Goal: Information Seeking & Learning: Learn about a topic

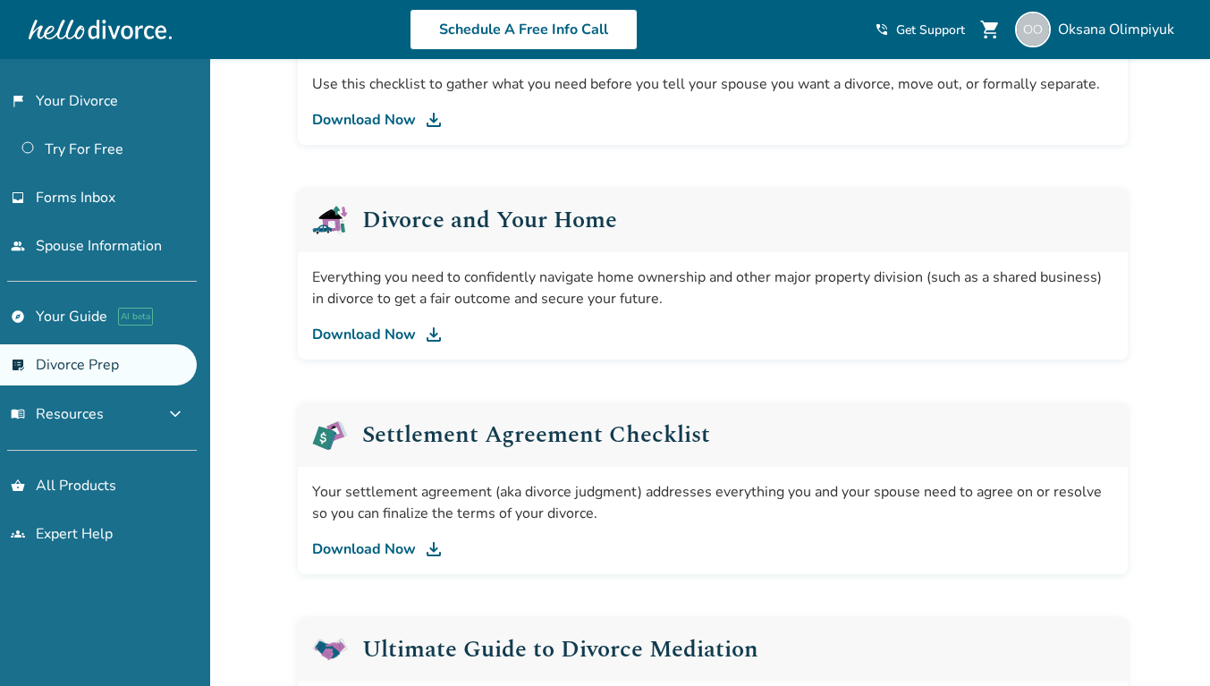
scroll to position [608, 0]
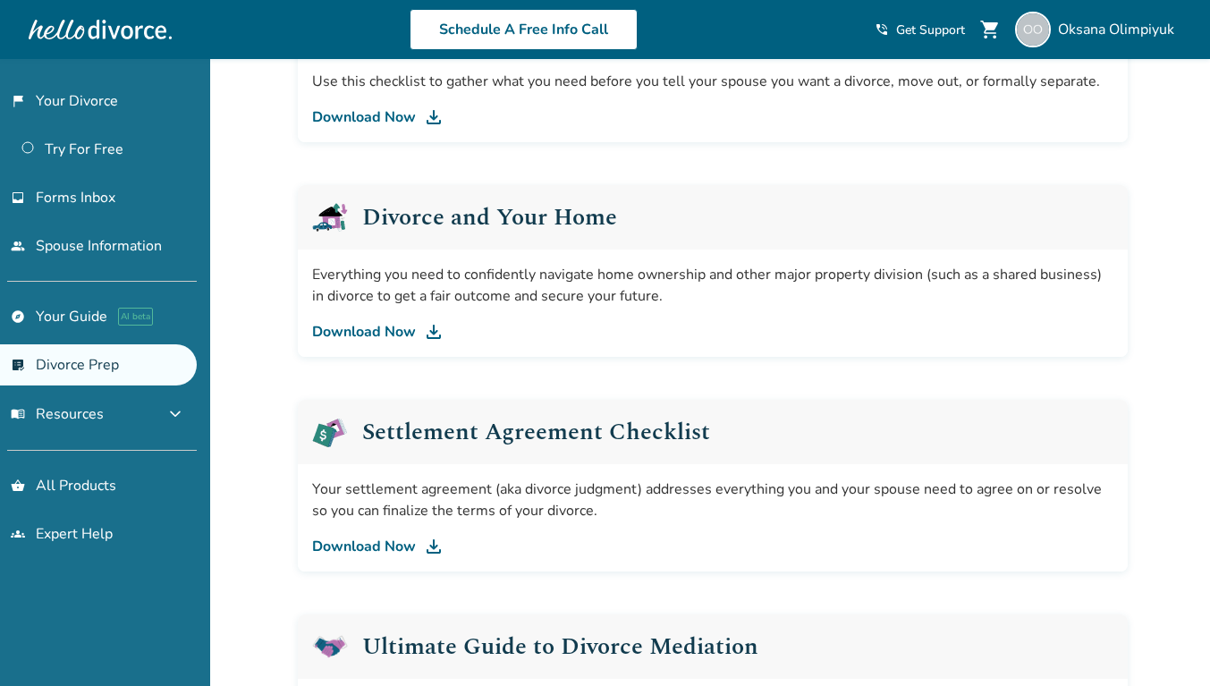
click at [385, 332] on link "Download Now" at bounding box center [712, 331] width 801 height 21
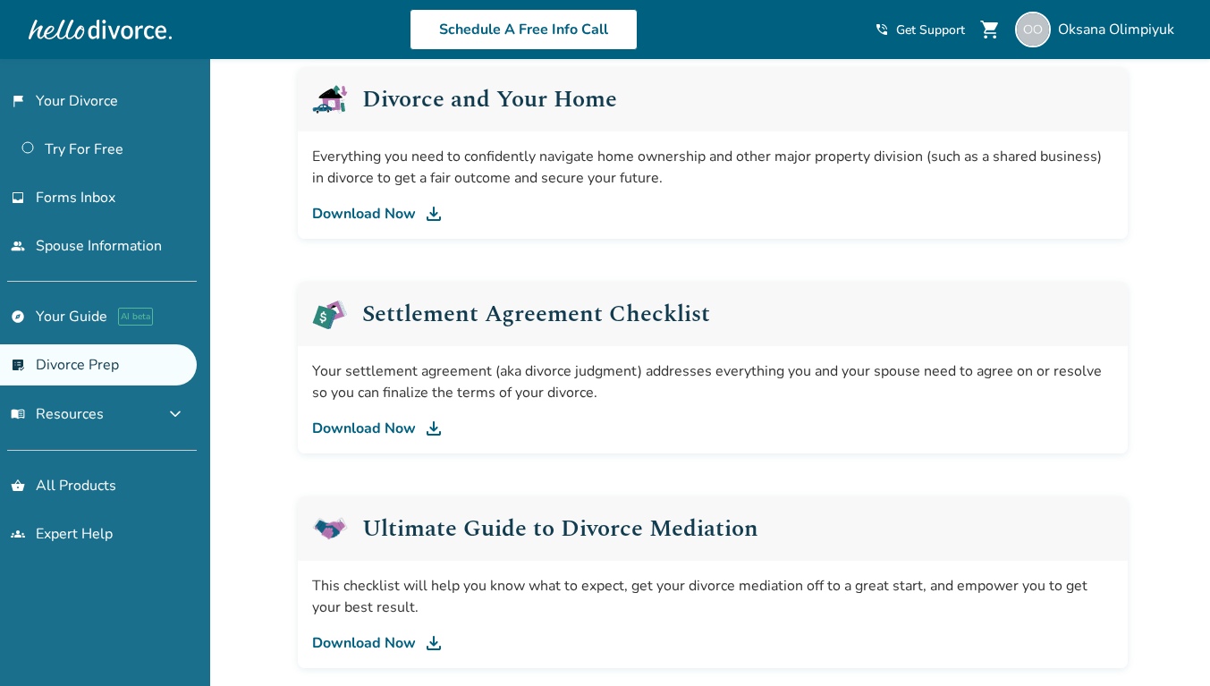
scroll to position [730, 0]
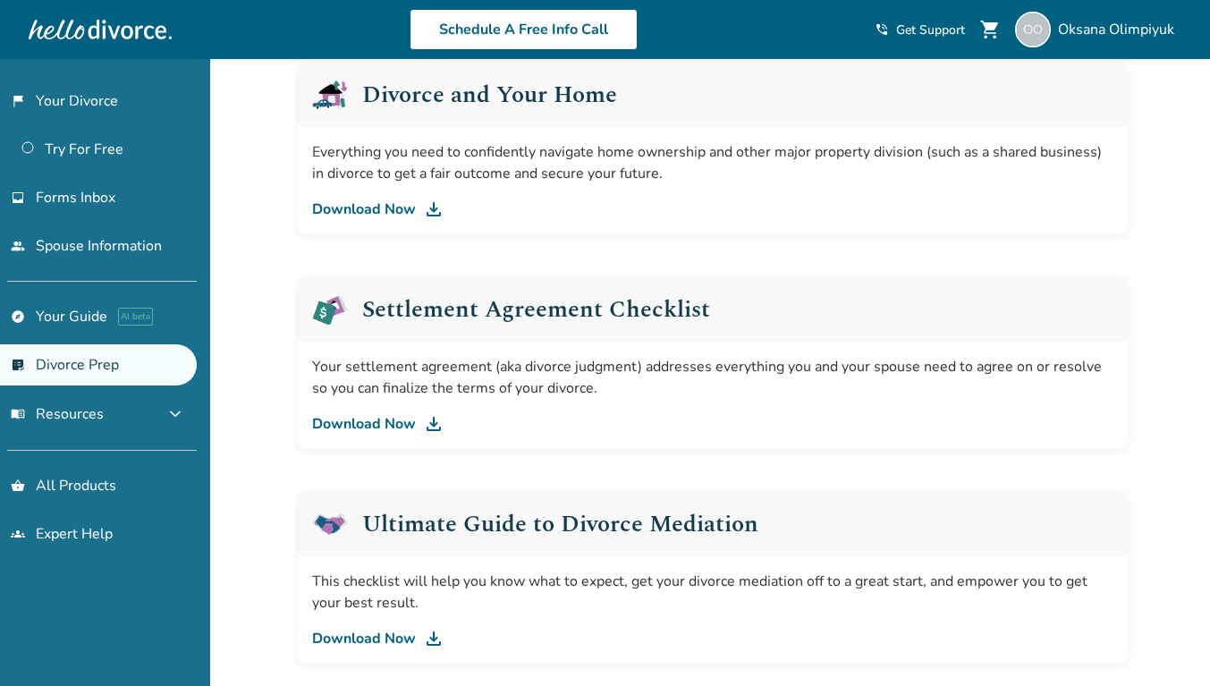
click at [386, 415] on link "Download Now" at bounding box center [712, 423] width 801 height 21
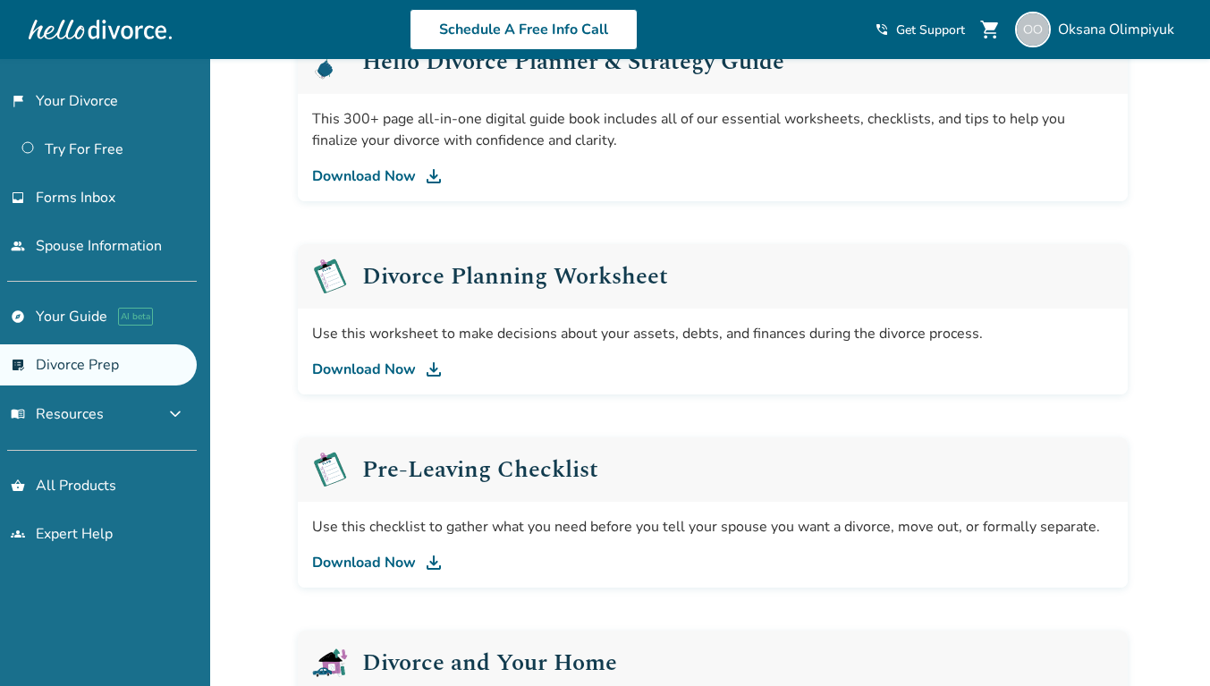
scroll to position [166, 0]
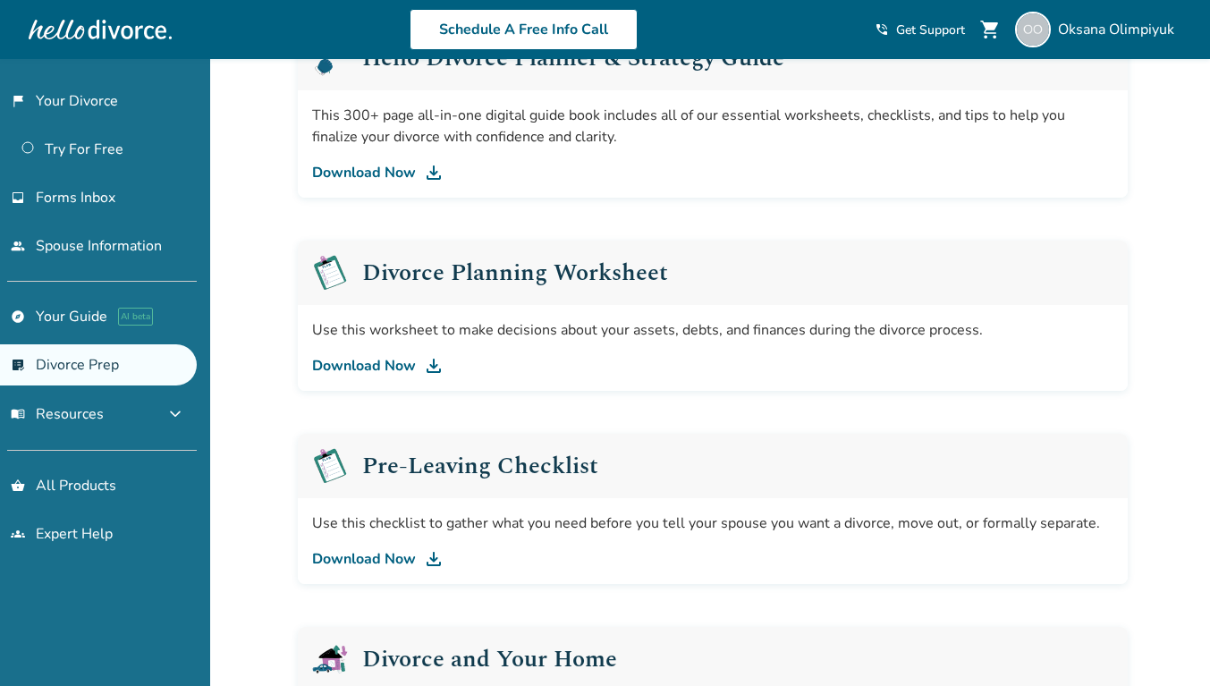
click at [382, 361] on link "Download Now" at bounding box center [712, 365] width 801 height 21
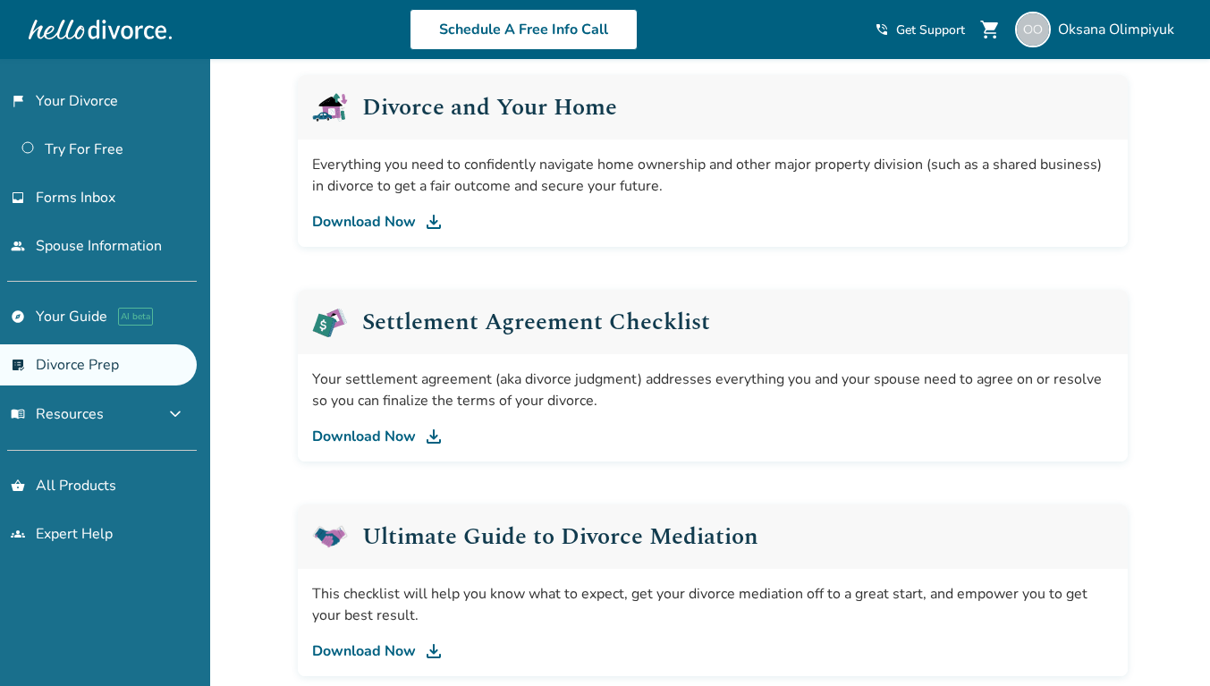
scroll to position [732, 0]
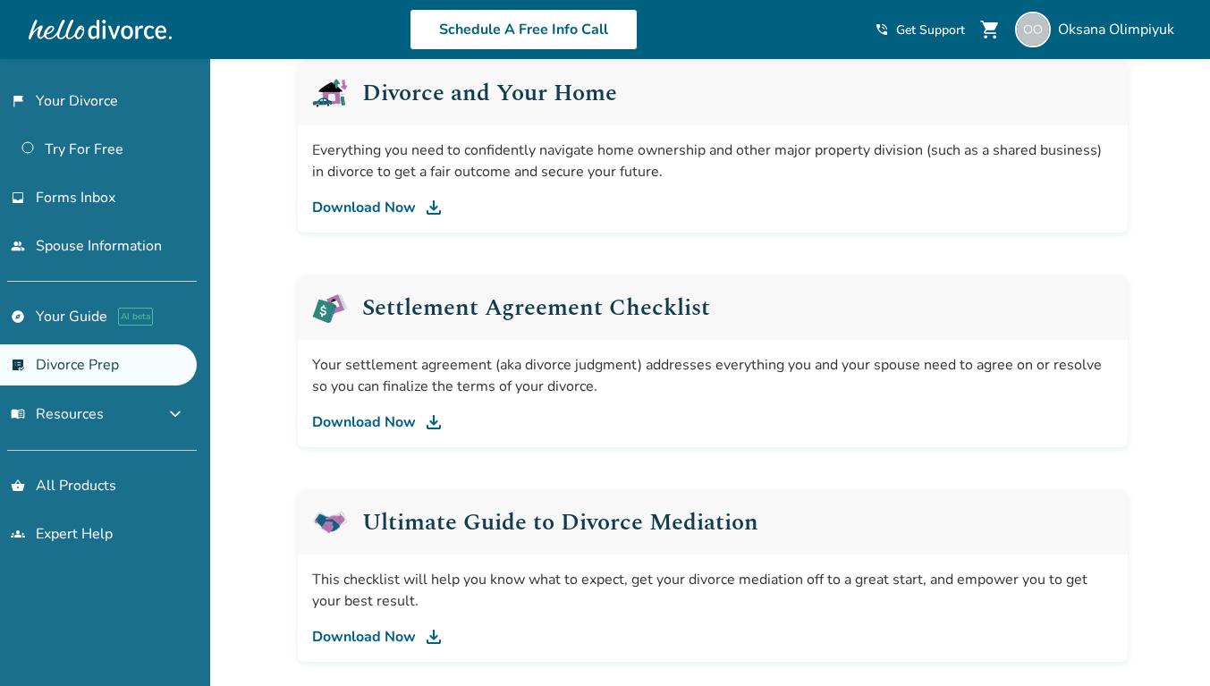
click at [397, 411] on link "Download Now" at bounding box center [712, 421] width 801 height 21
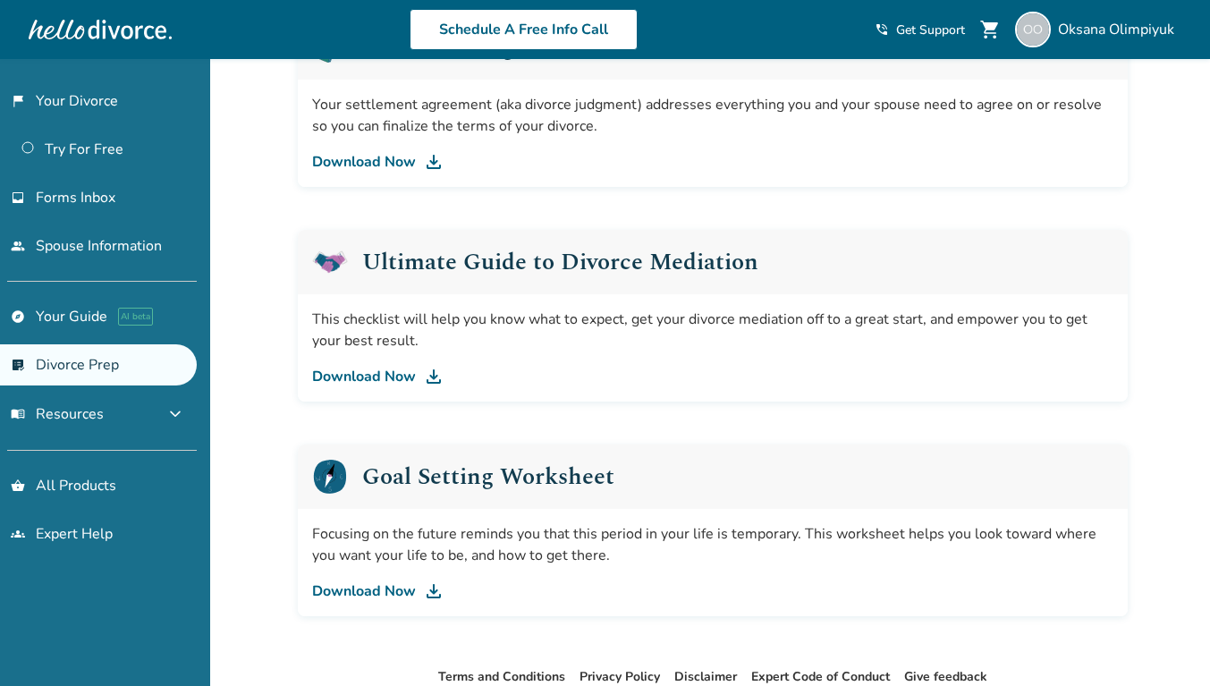
scroll to position [994, 0]
click at [406, 378] on link "Download Now" at bounding box center [712, 374] width 801 height 21
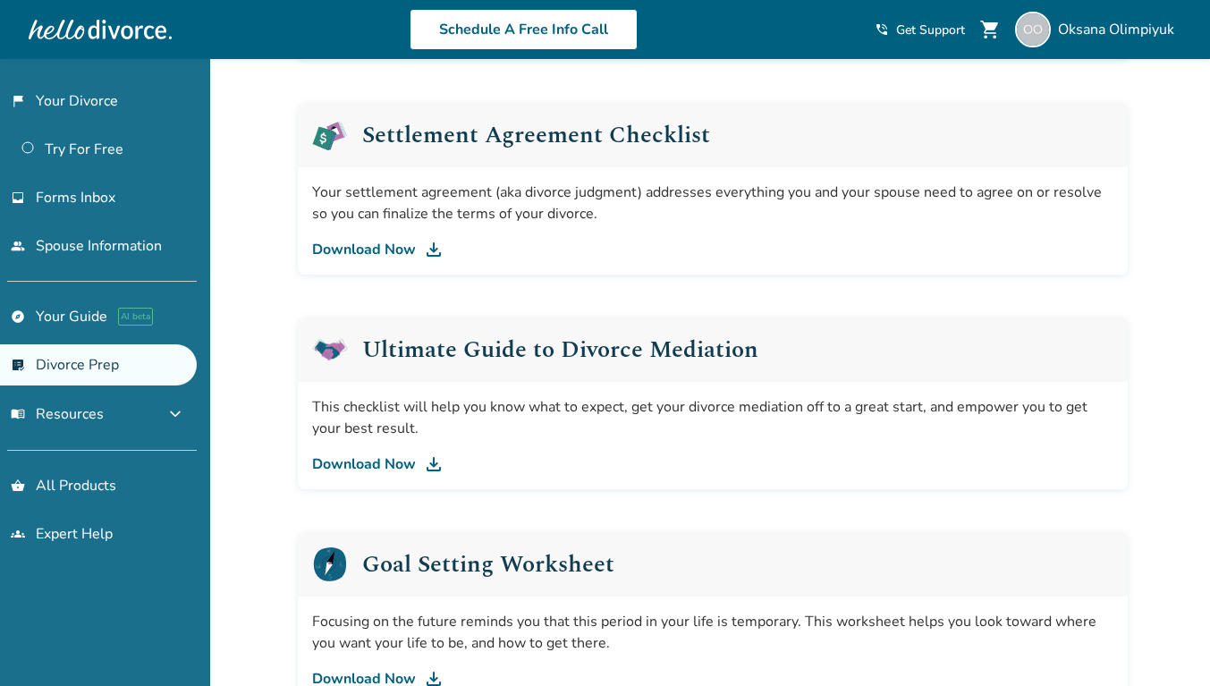
scroll to position [897, 0]
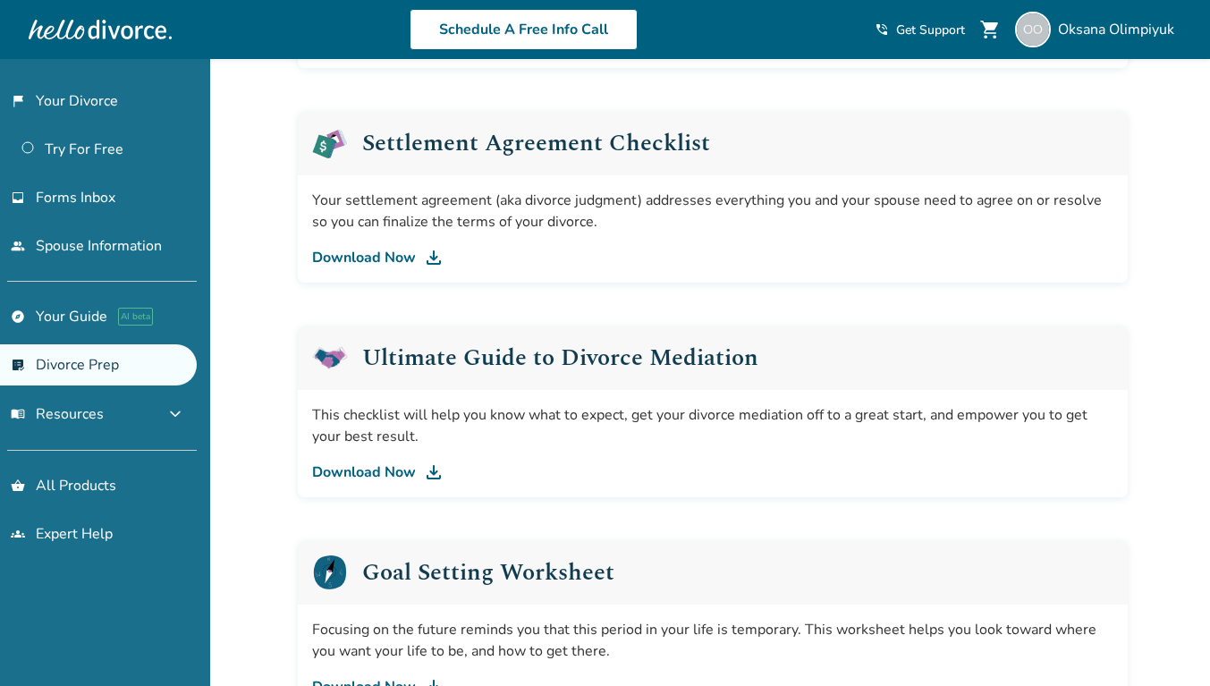
click at [405, 251] on link "Download Now" at bounding box center [712, 257] width 801 height 21
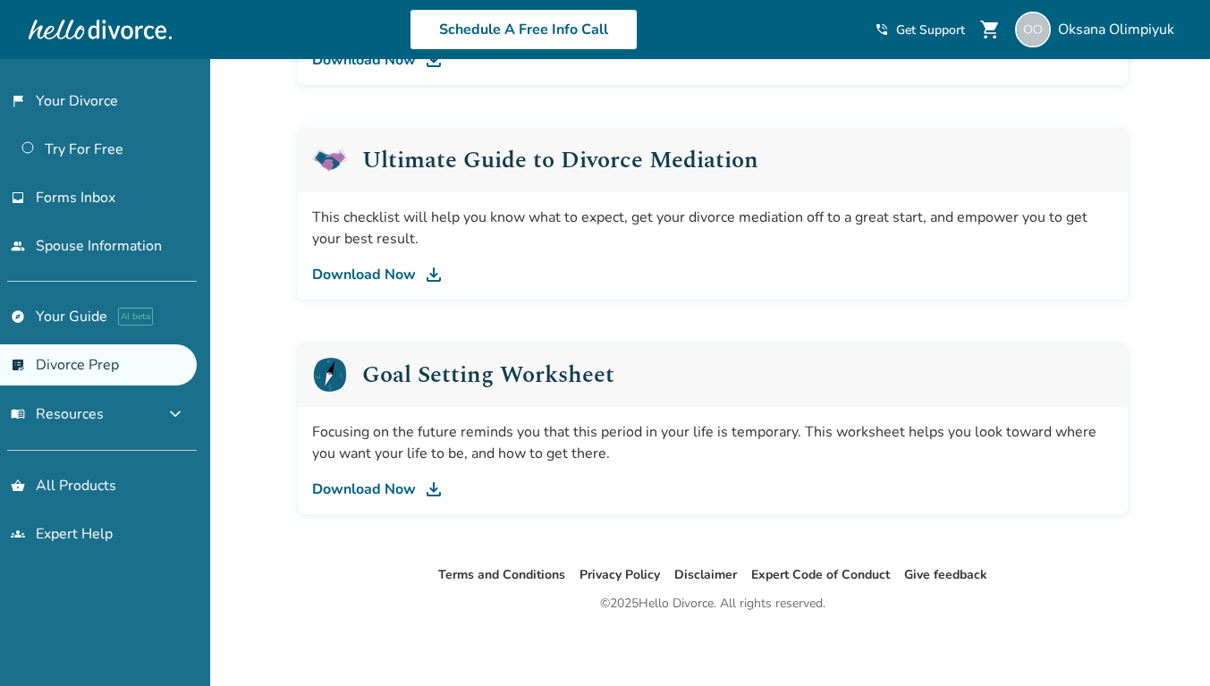
scroll to position [1097, 0]
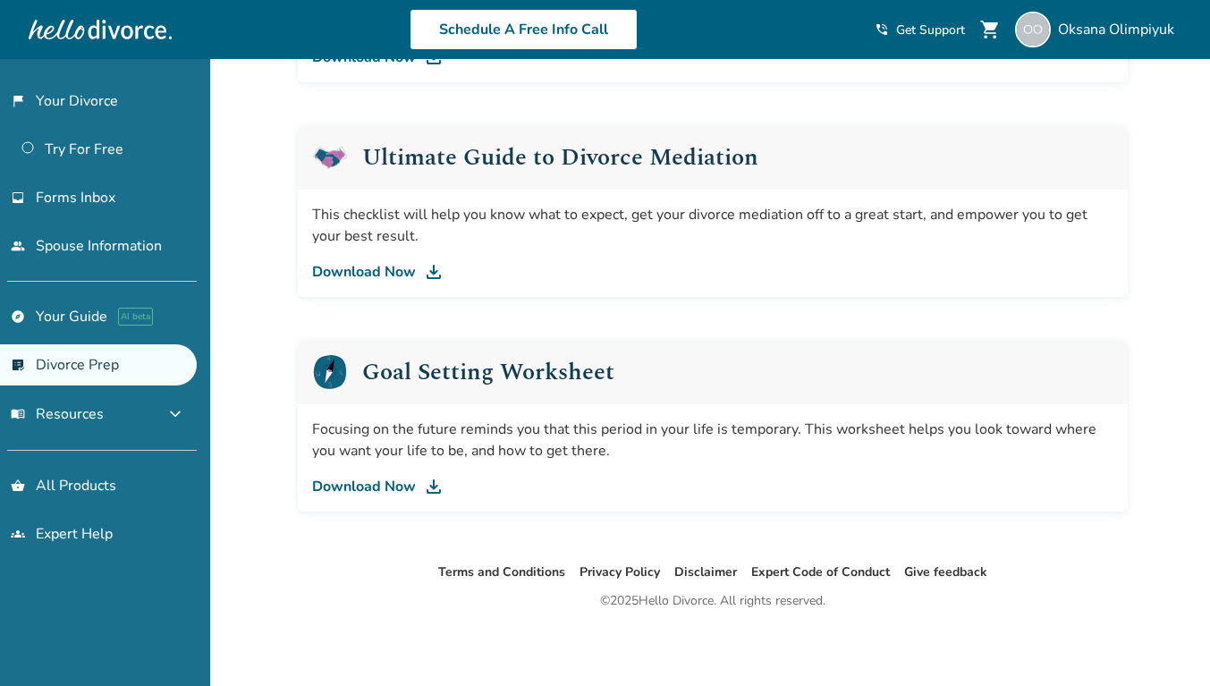
click at [405, 484] on link "Download Now" at bounding box center [712, 486] width 801 height 21
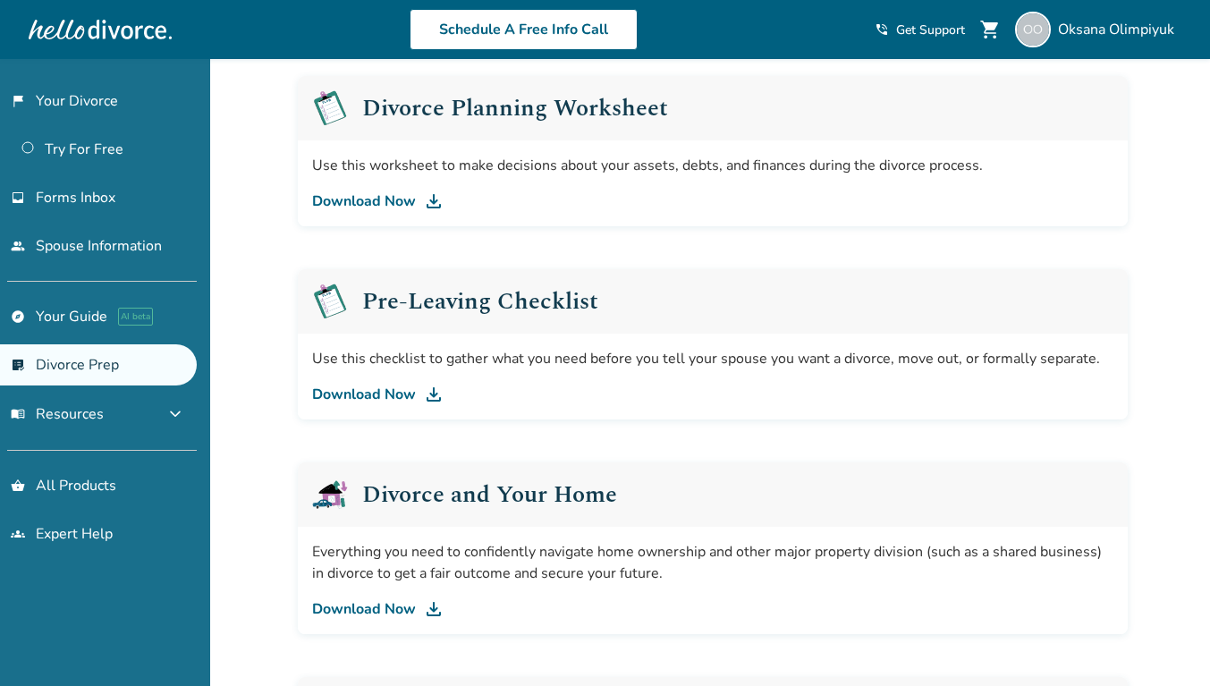
scroll to position [0, 0]
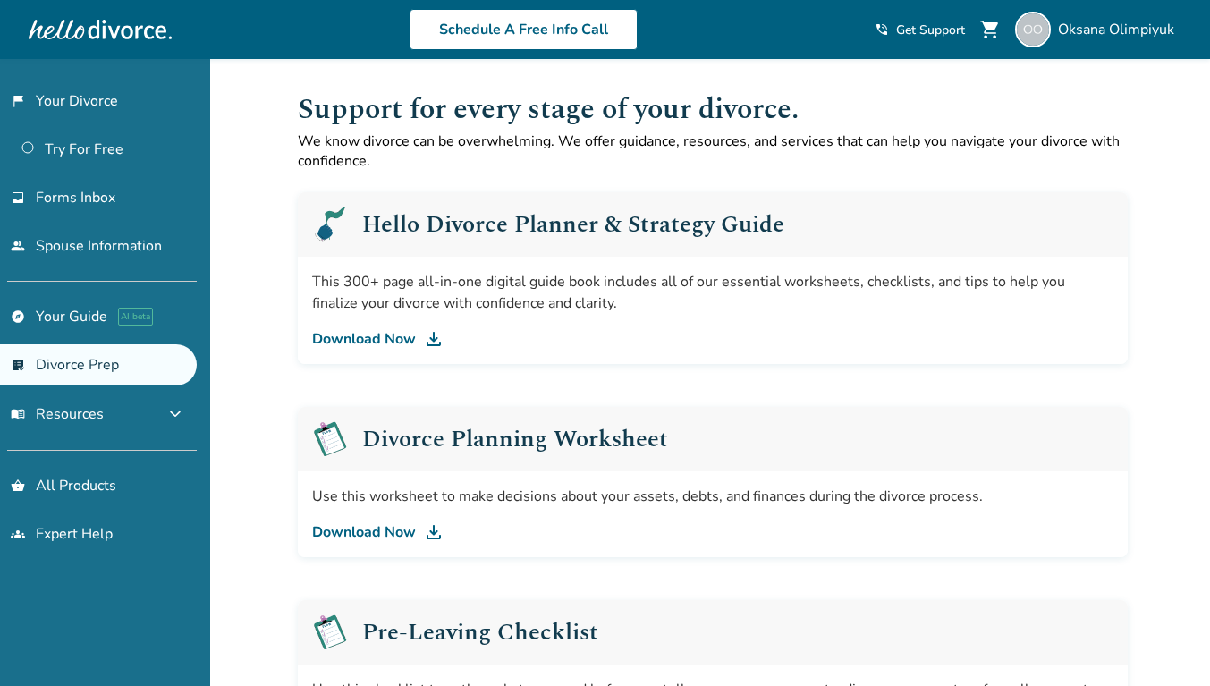
click at [83, 252] on link "people Spouse Information" at bounding box center [98, 245] width 197 height 41
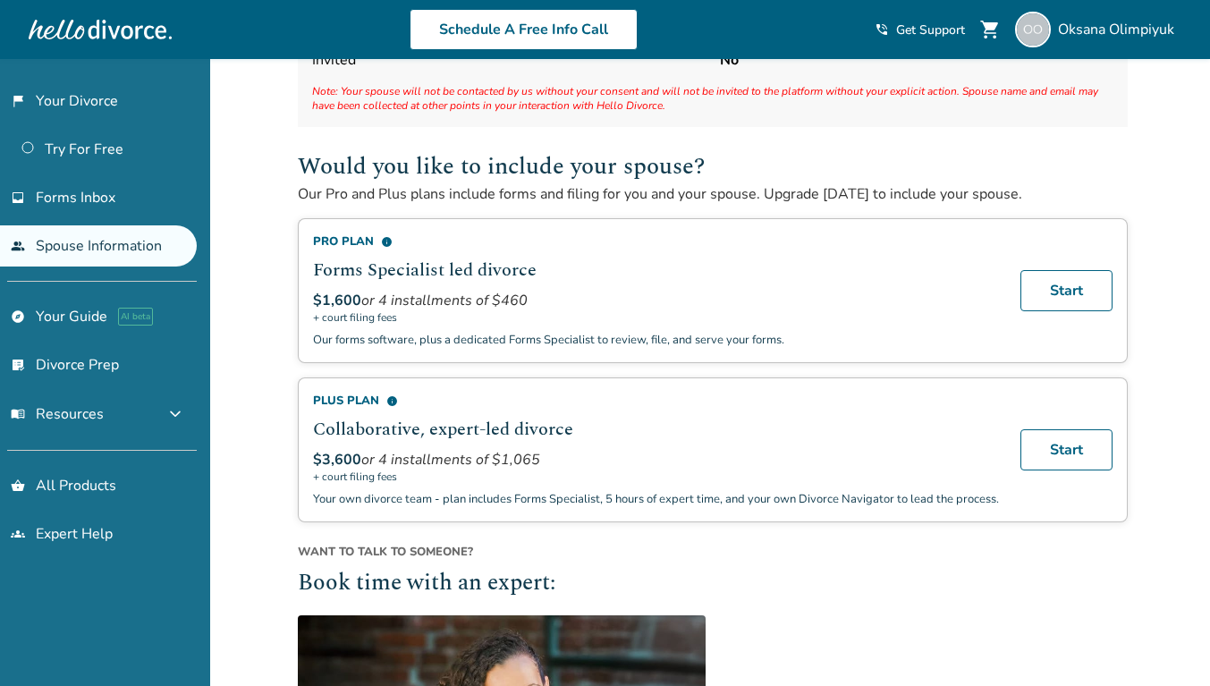
scroll to position [186, 0]
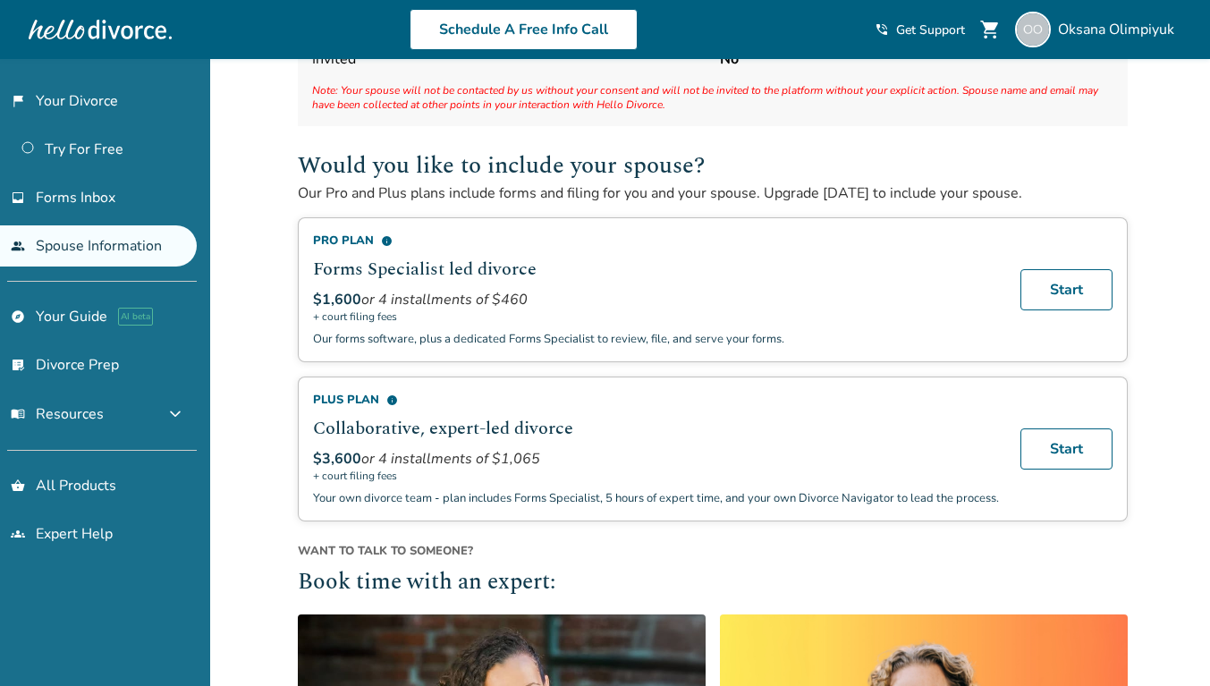
drag, startPoint x: 718, startPoint y: 461, endPoint x: 620, endPoint y: 444, distance: 98.9
click at [620, 444] on div "Plus Plan info Collaborative, expert-led divorce $3,600 or 4 installments of $1…" at bounding box center [656, 449] width 686 height 114
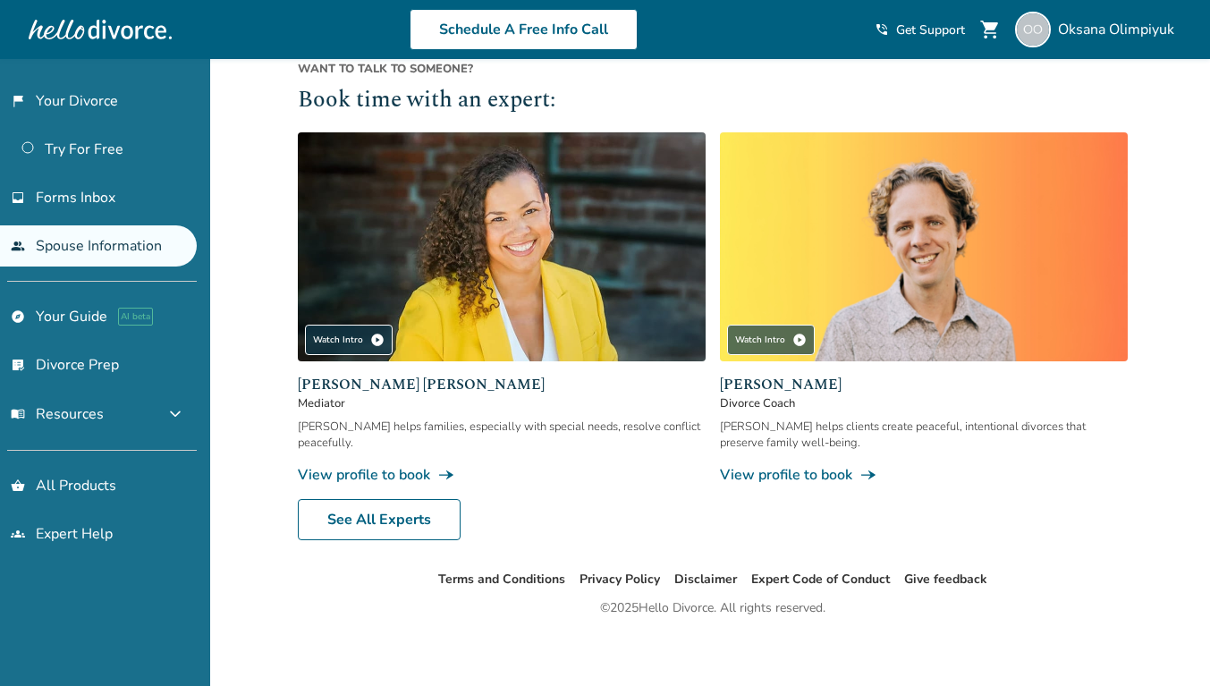
scroll to position [669, 0]
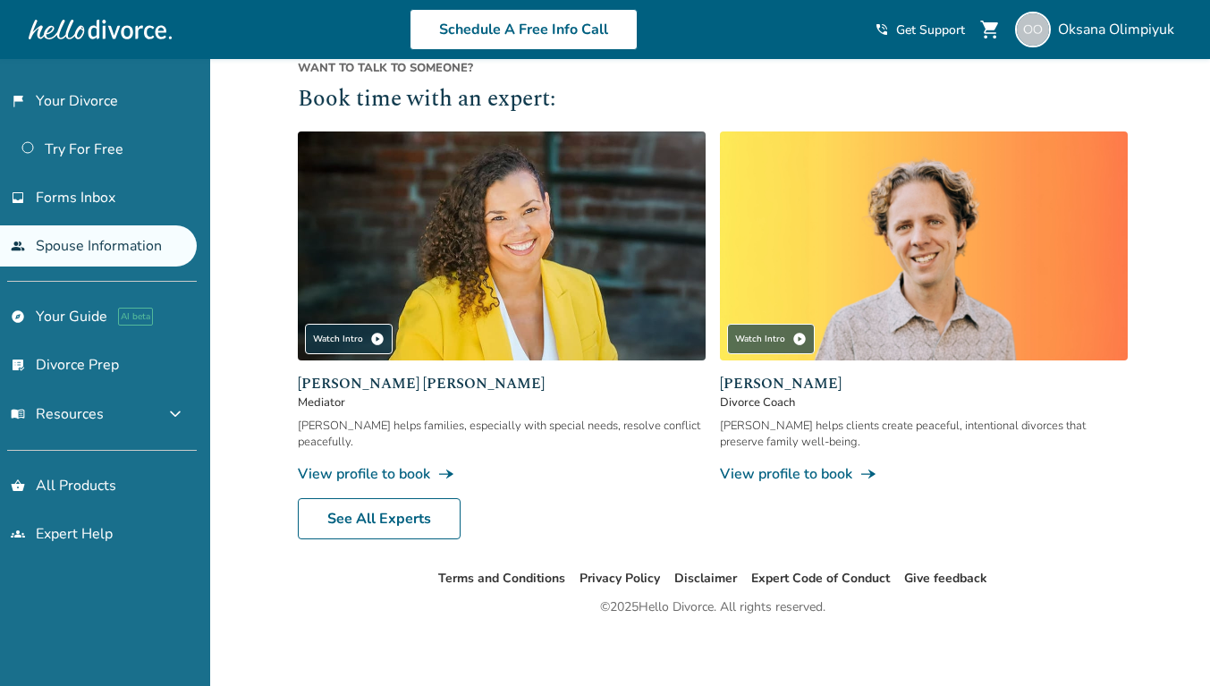
click at [818, 484] on link "View profile to book line_end_arrow_notch" at bounding box center [924, 474] width 408 height 20
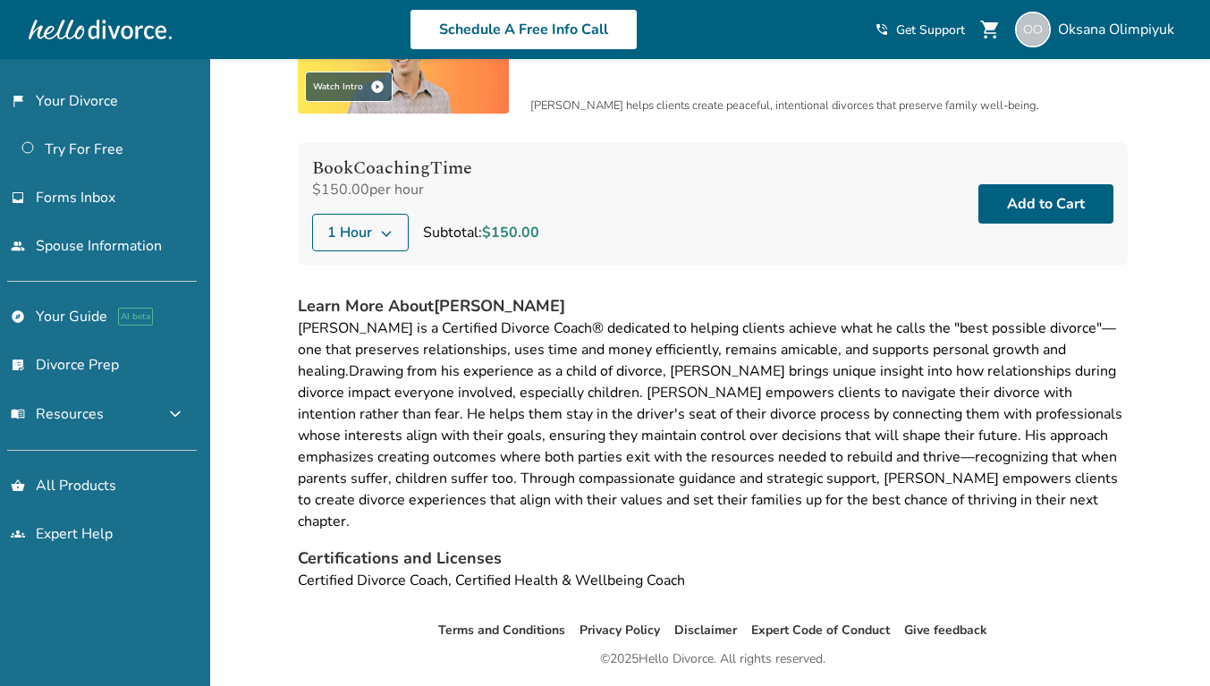
scroll to position [168, 0]
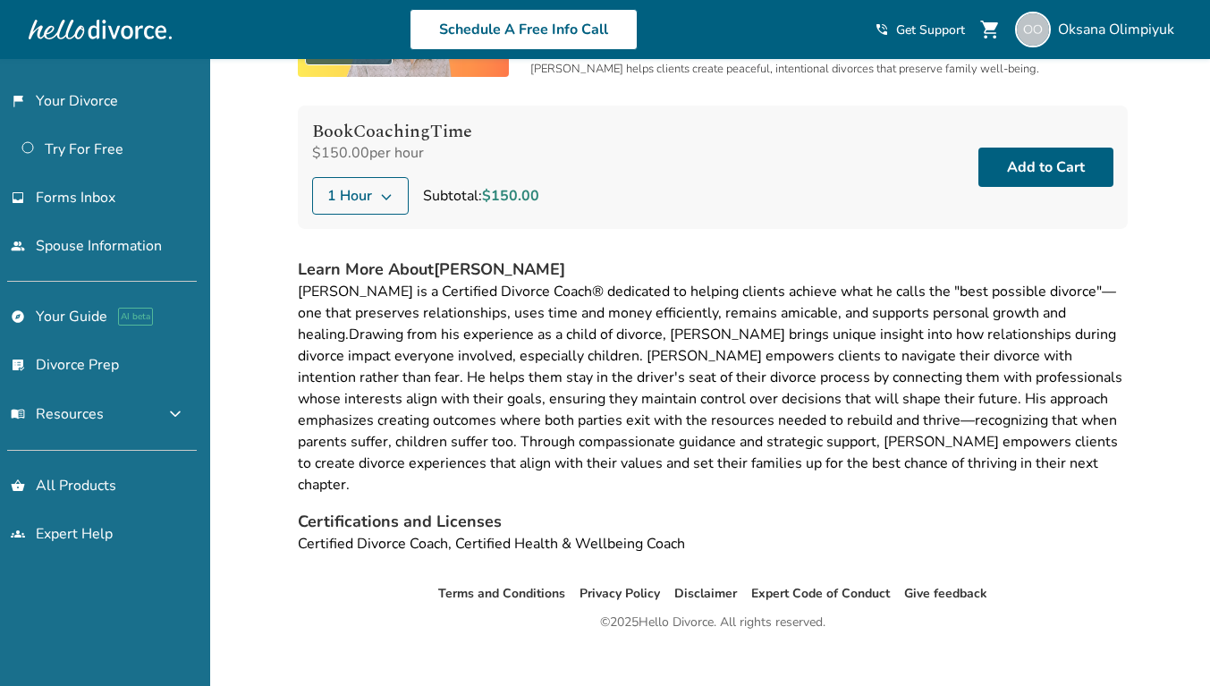
scroll to position [334, 0]
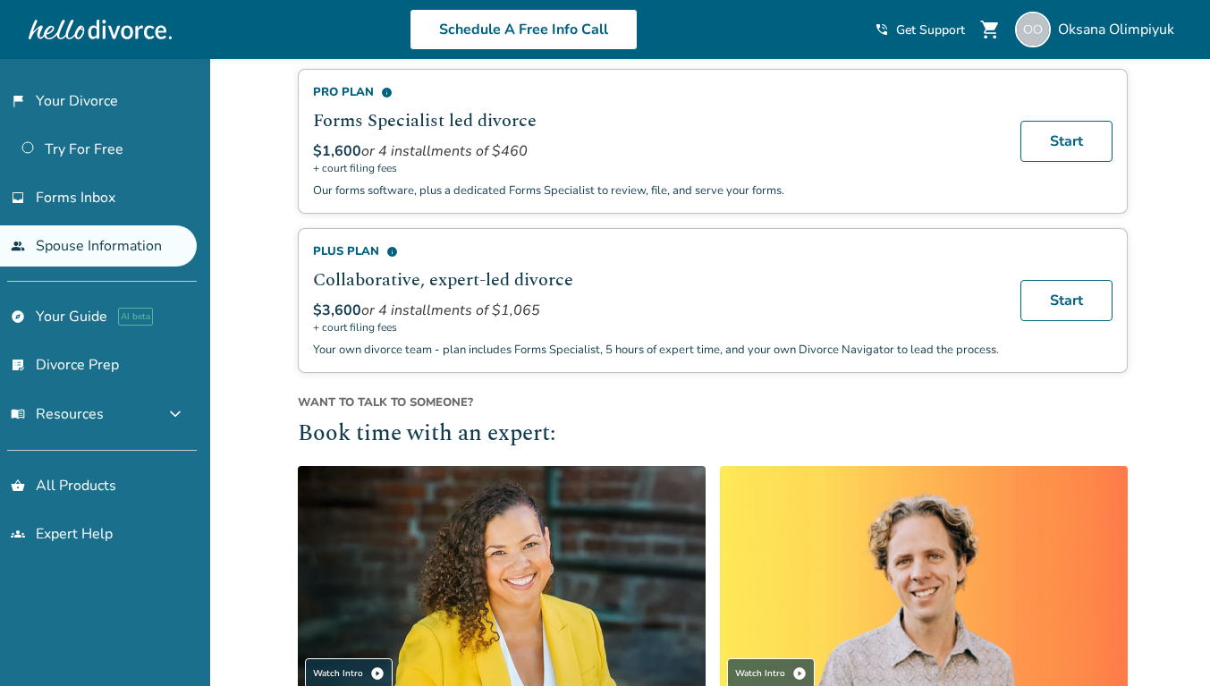
click at [499, 596] on img at bounding box center [502, 581] width 408 height 230
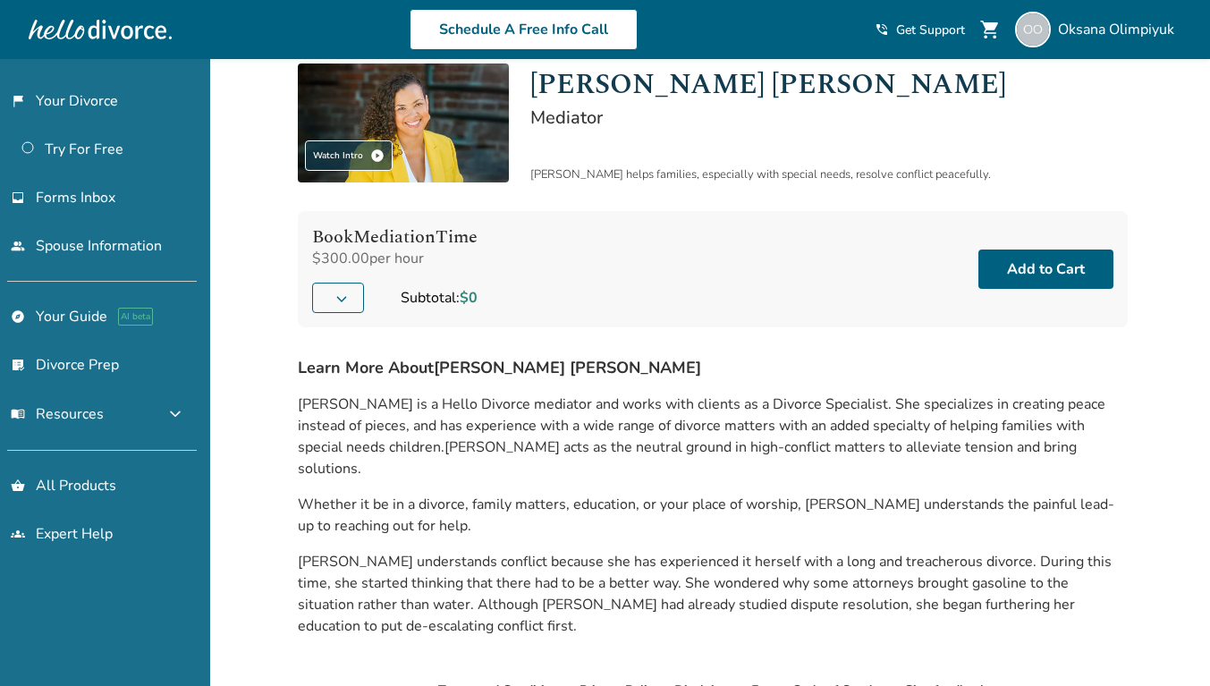
scroll to position [166, 0]
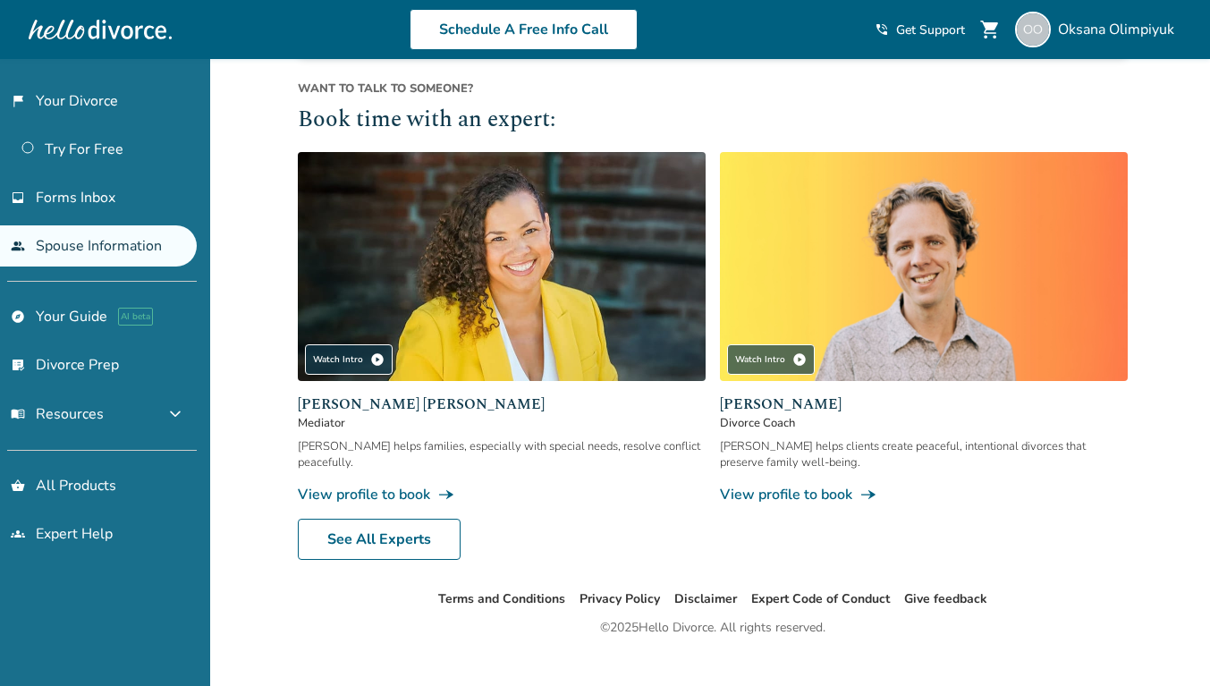
scroll to position [649, 0]
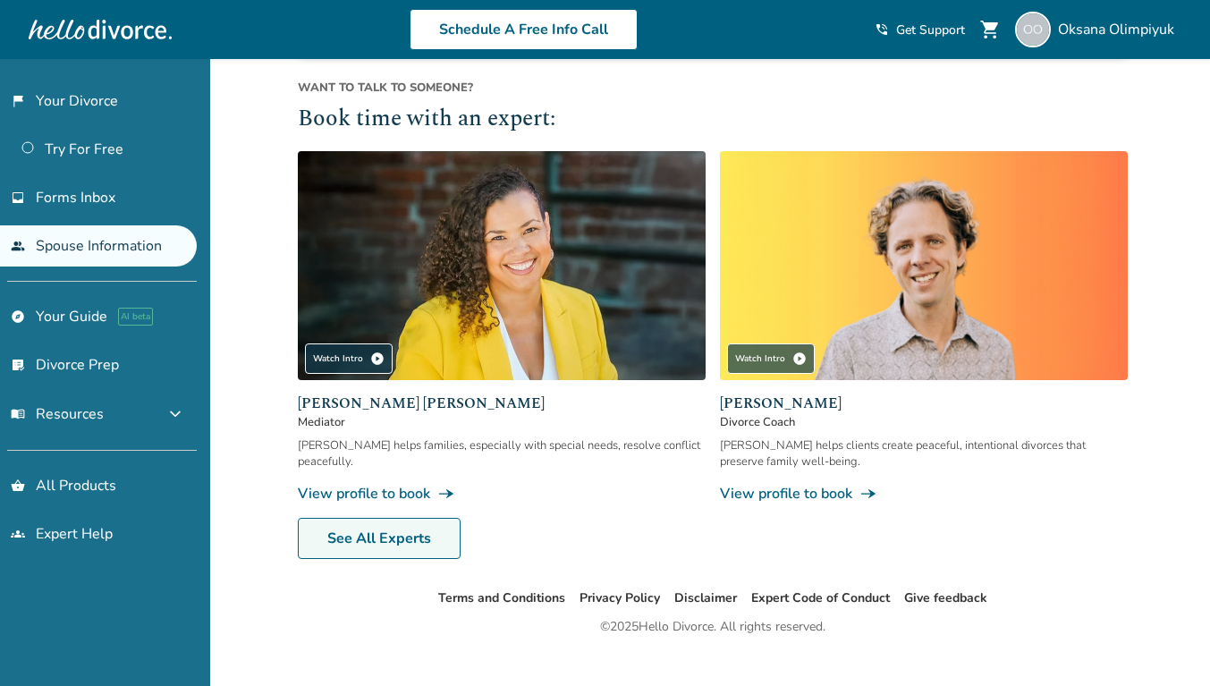
click at [414, 550] on link "See All Experts" at bounding box center [379, 538] width 163 height 41
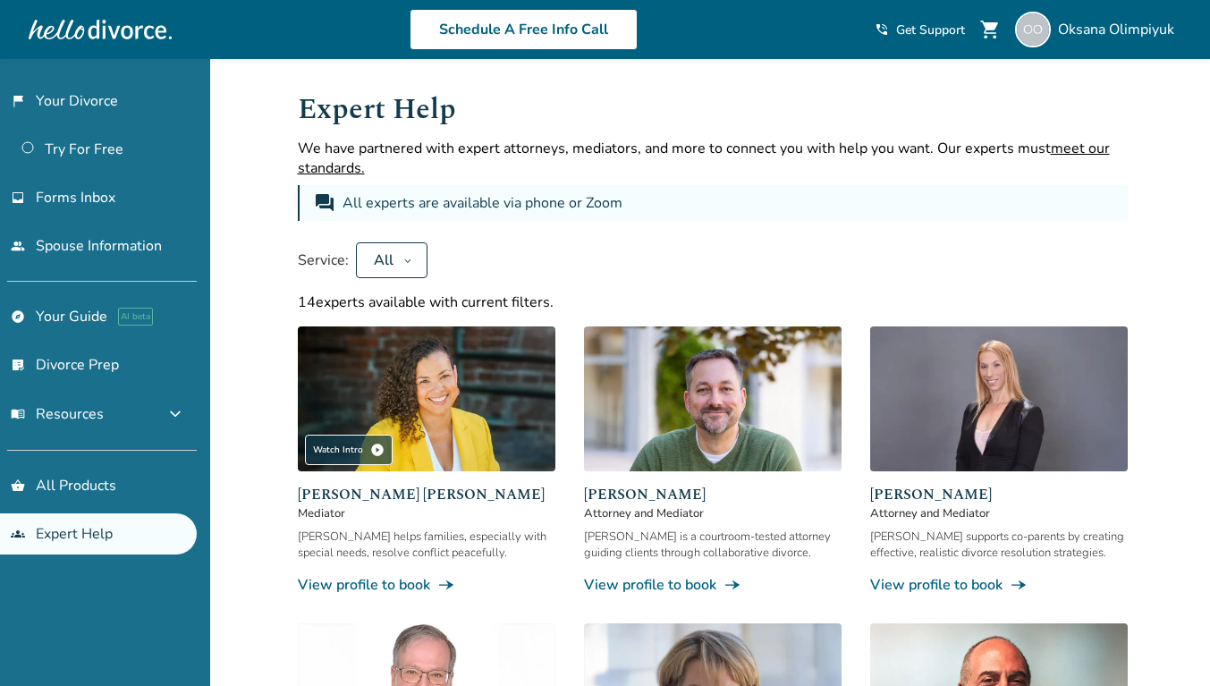
click at [79, 208] on link "inbox Forms Inbox" at bounding box center [98, 197] width 197 height 41
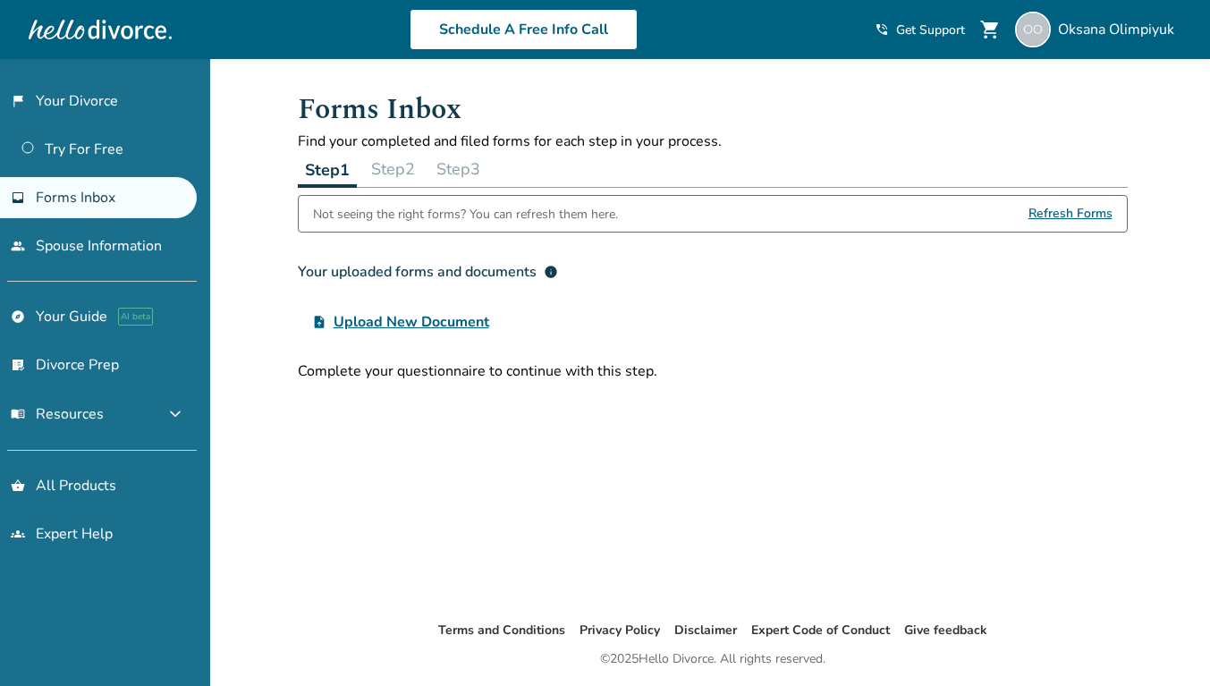
click at [80, 307] on link "explore Your Guide AI beta" at bounding box center [98, 316] width 197 height 41
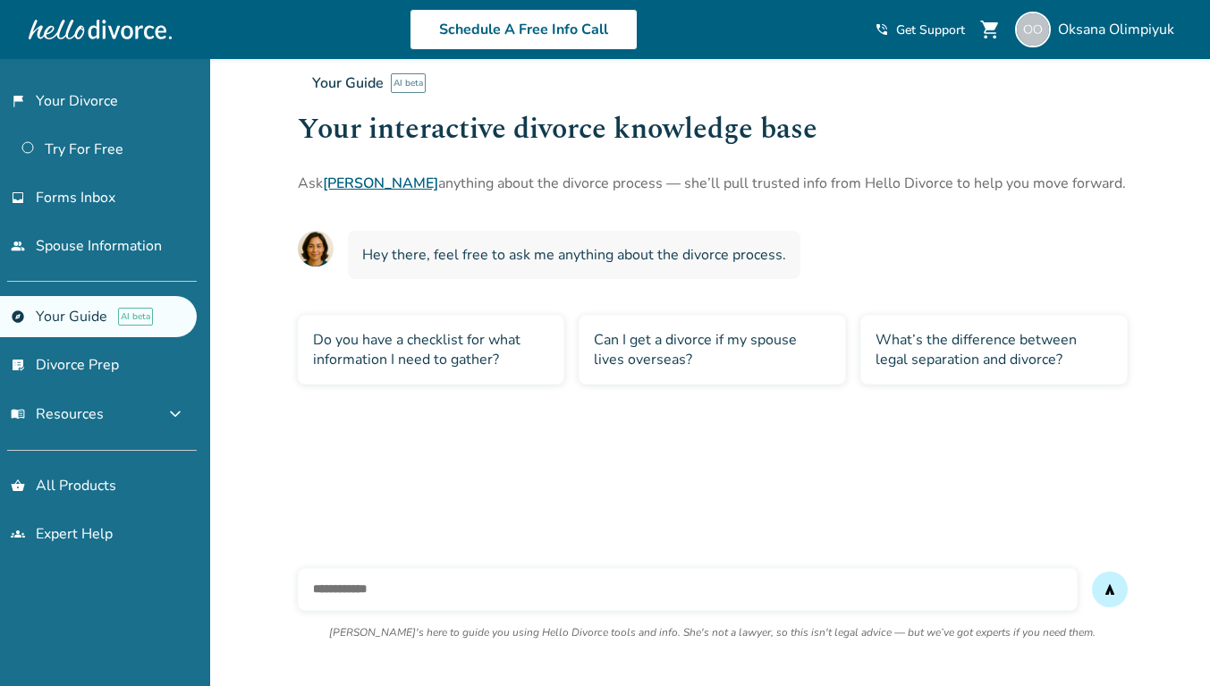
click at [86, 352] on link "list_alt_check Divorce Prep" at bounding box center [98, 364] width 197 height 41
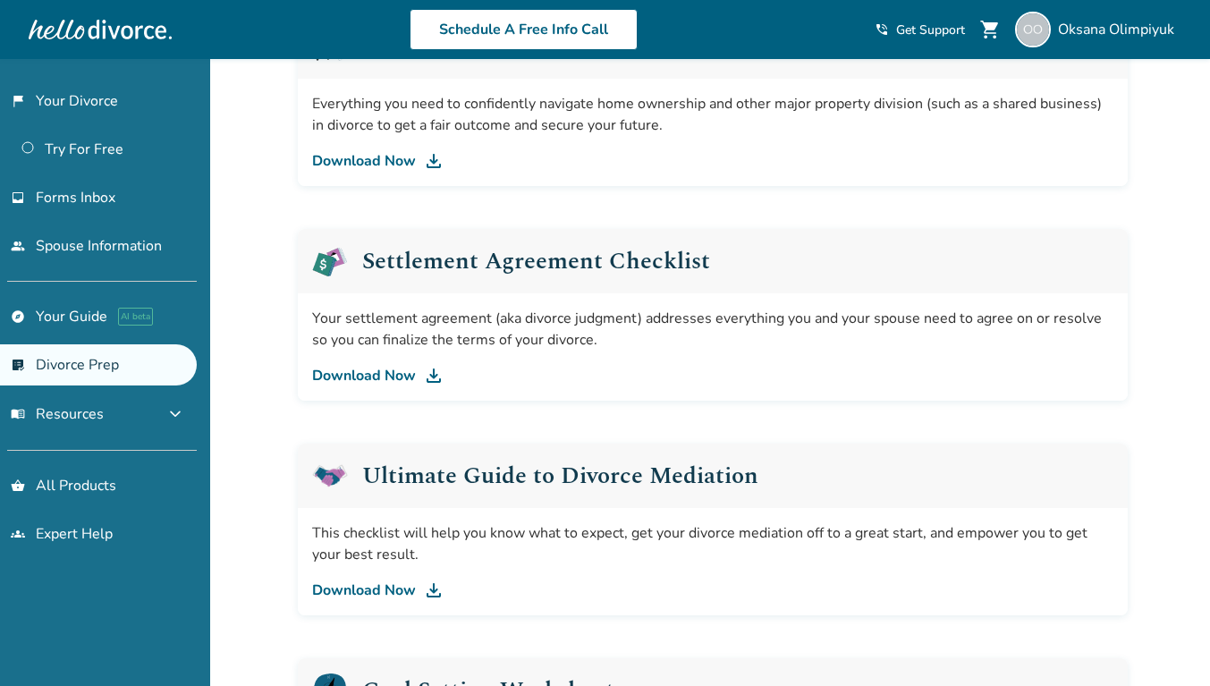
scroll to position [1097, 0]
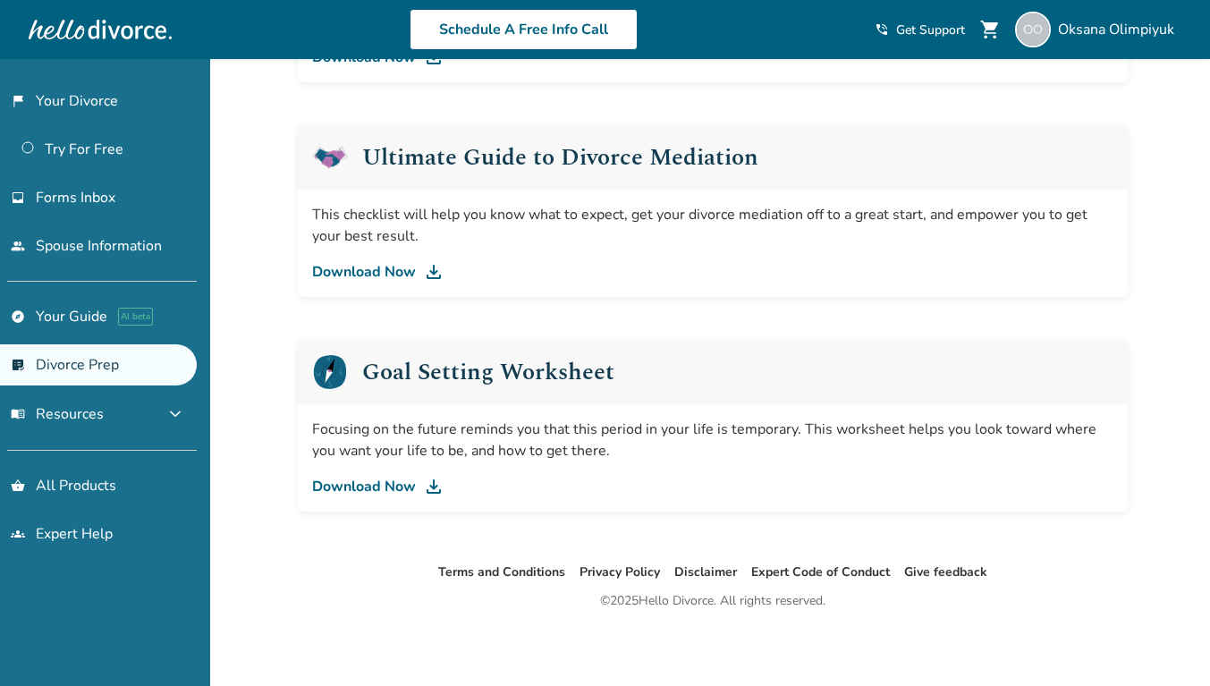
click at [101, 410] on span "menu_book Resources" at bounding box center [57, 414] width 93 height 20
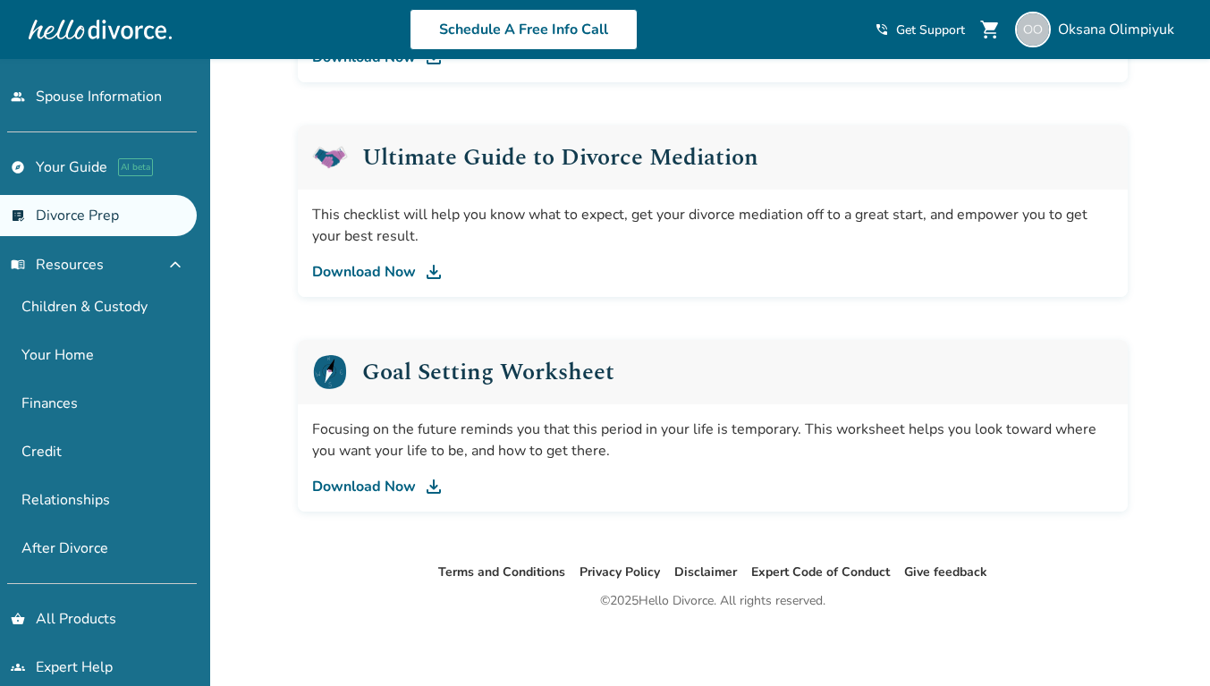
scroll to position [166, 0]
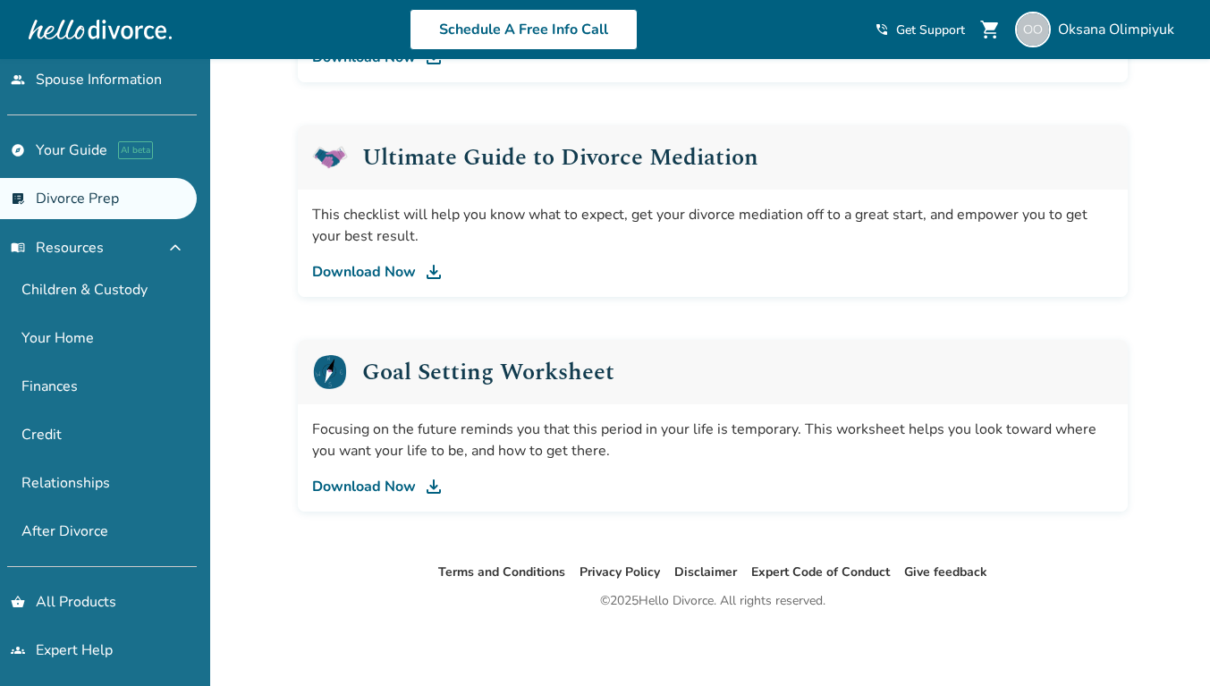
click at [85, 289] on link "Children & Custody" at bounding box center [98, 289] width 197 height 41
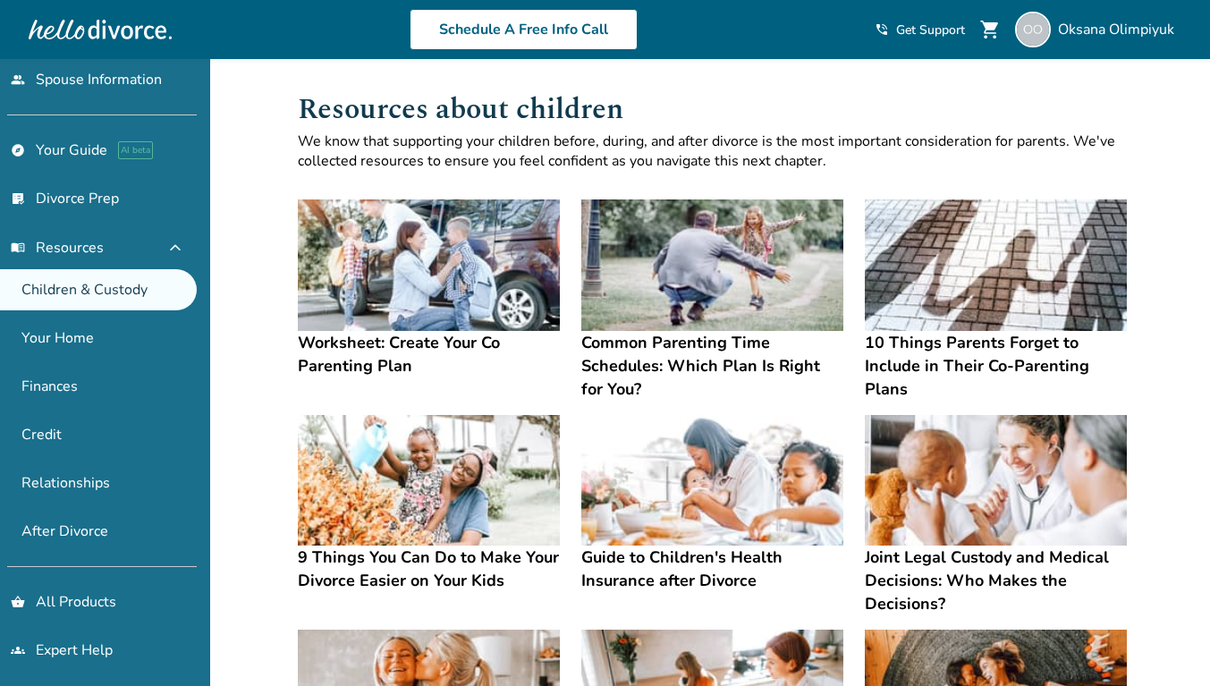
click at [493, 256] on img at bounding box center [429, 264] width 262 height 131
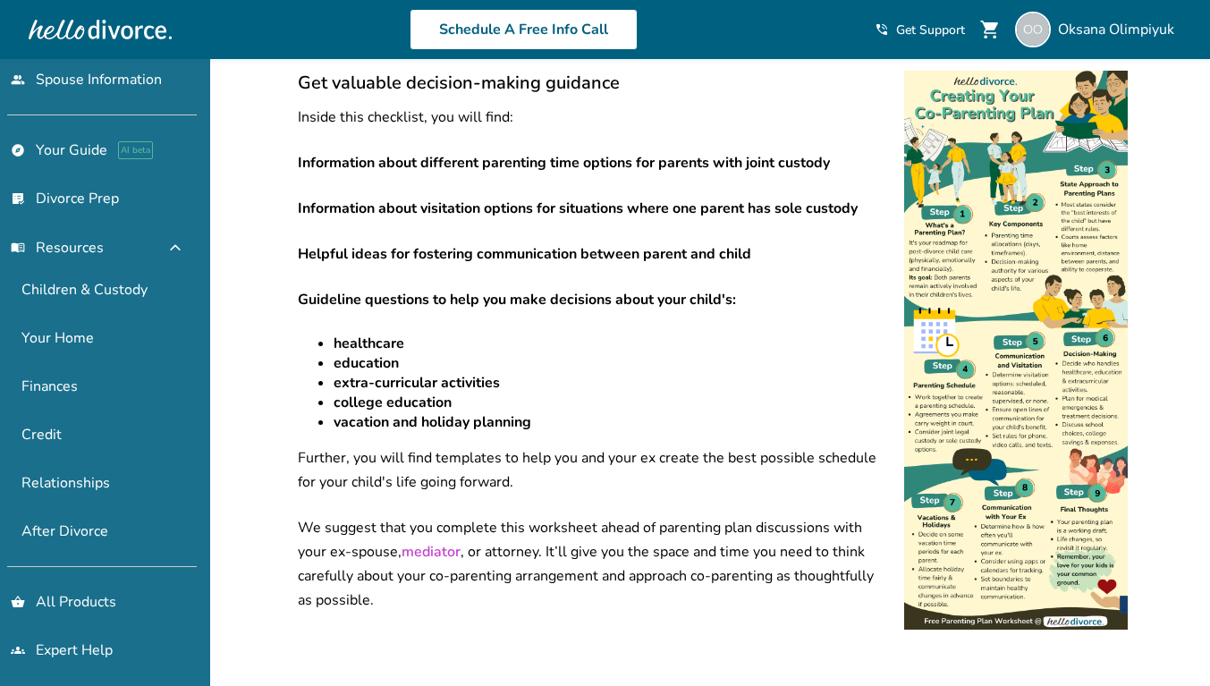
scroll to position [364, 0]
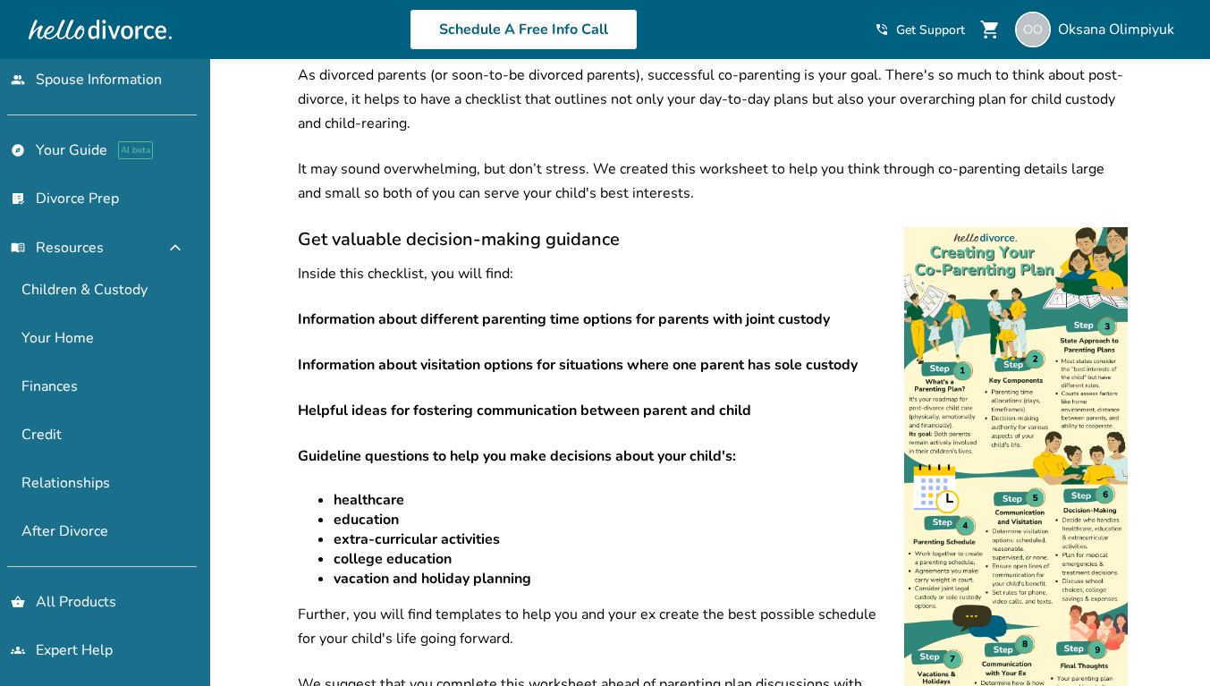
click at [1063, 350] on img at bounding box center [1016, 506] width 224 height 559
click at [72, 333] on link "Your Home" at bounding box center [98, 337] width 197 height 41
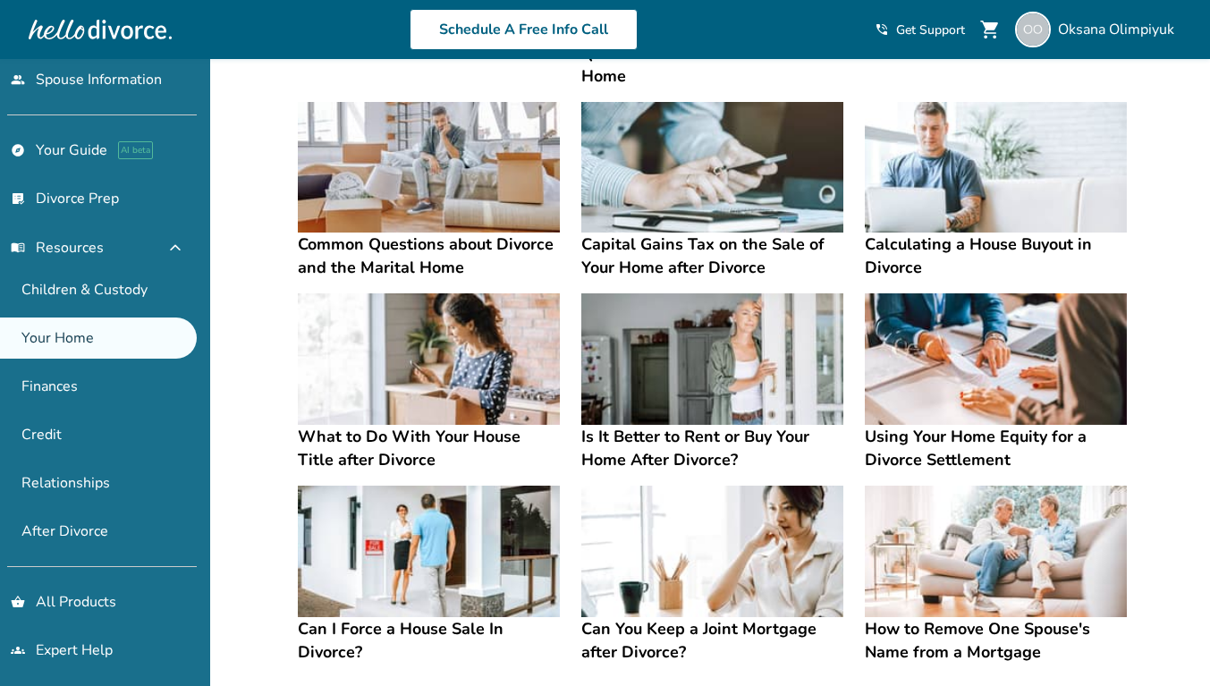
scroll to position [694, 0]
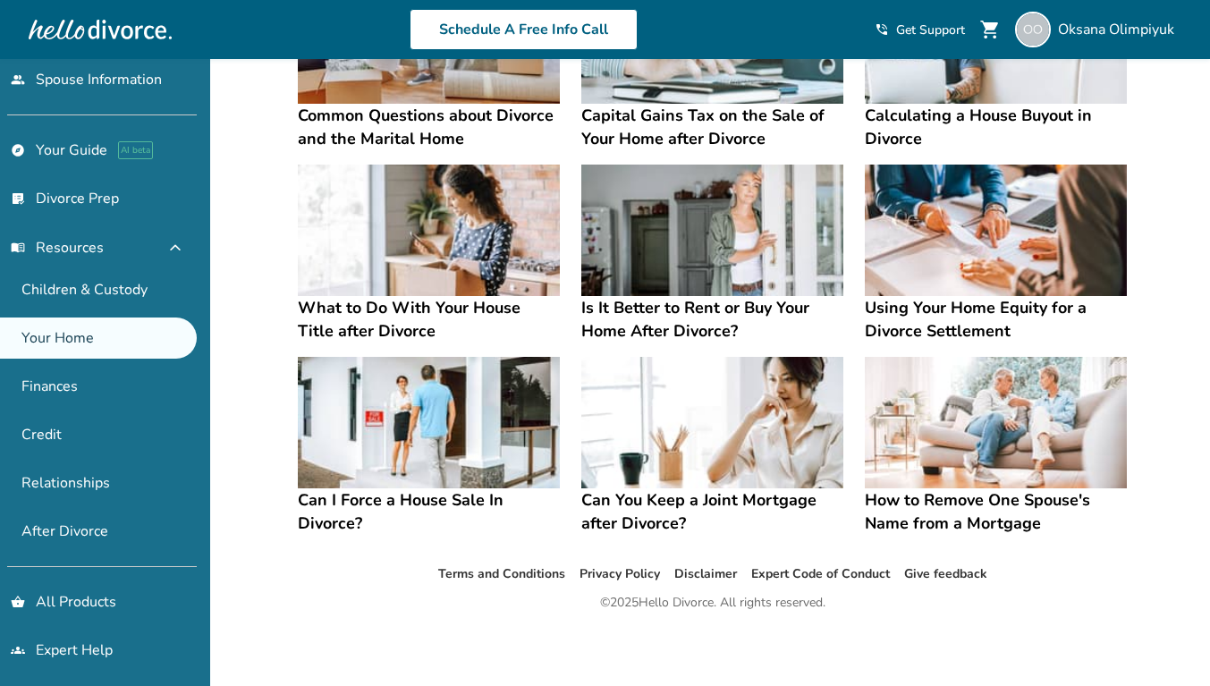
click at [117, 283] on link "Children & Custody" at bounding box center [98, 289] width 197 height 41
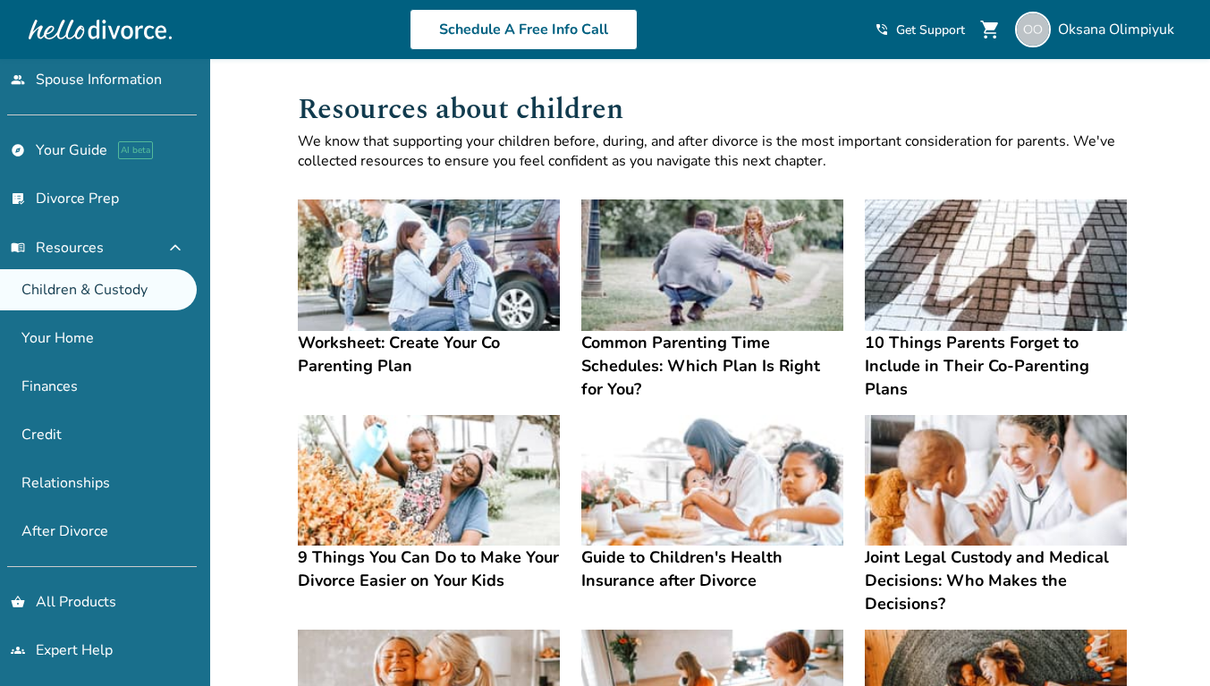
click at [707, 273] on img at bounding box center [712, 264] width 262 height 131
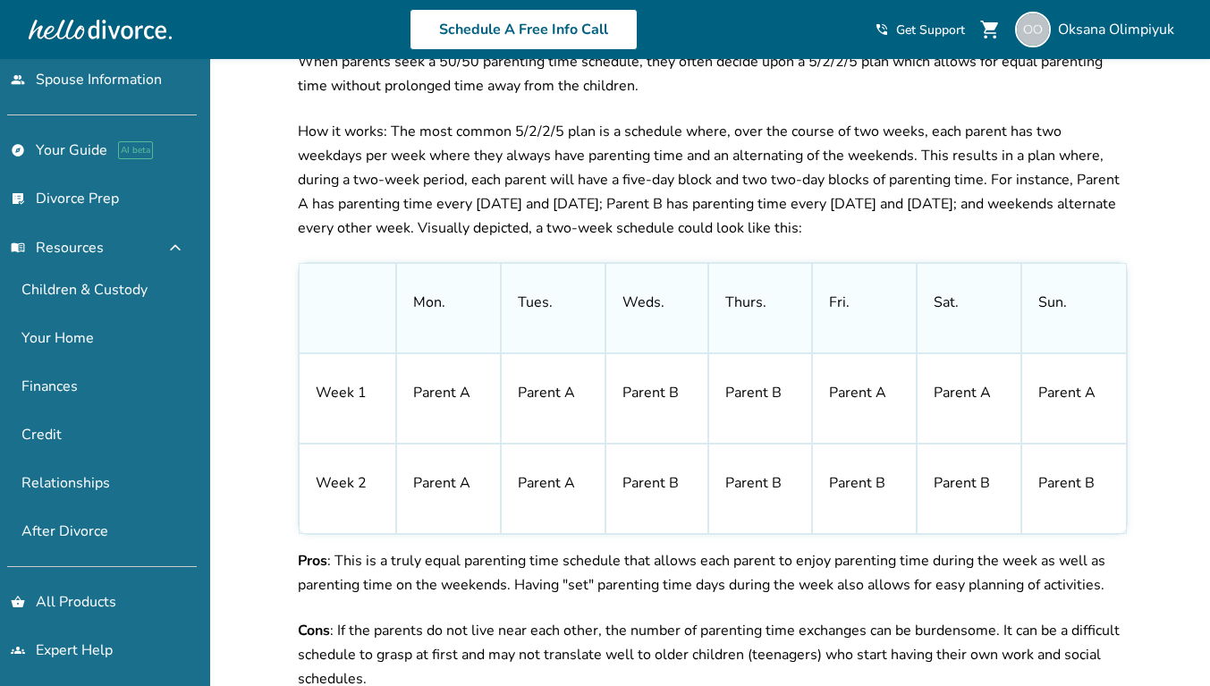
scroll to position [2844, 0]
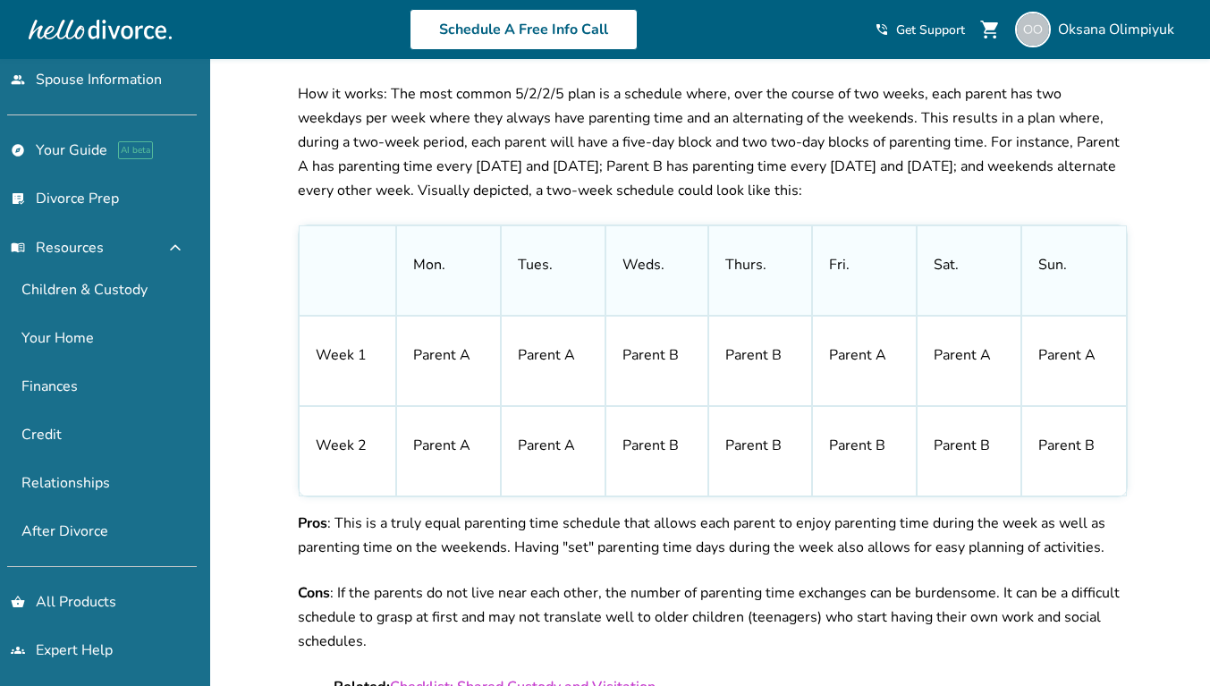
click at [42, 390] on link "Finances" at bounding box center [98, 386] width 197 height 41
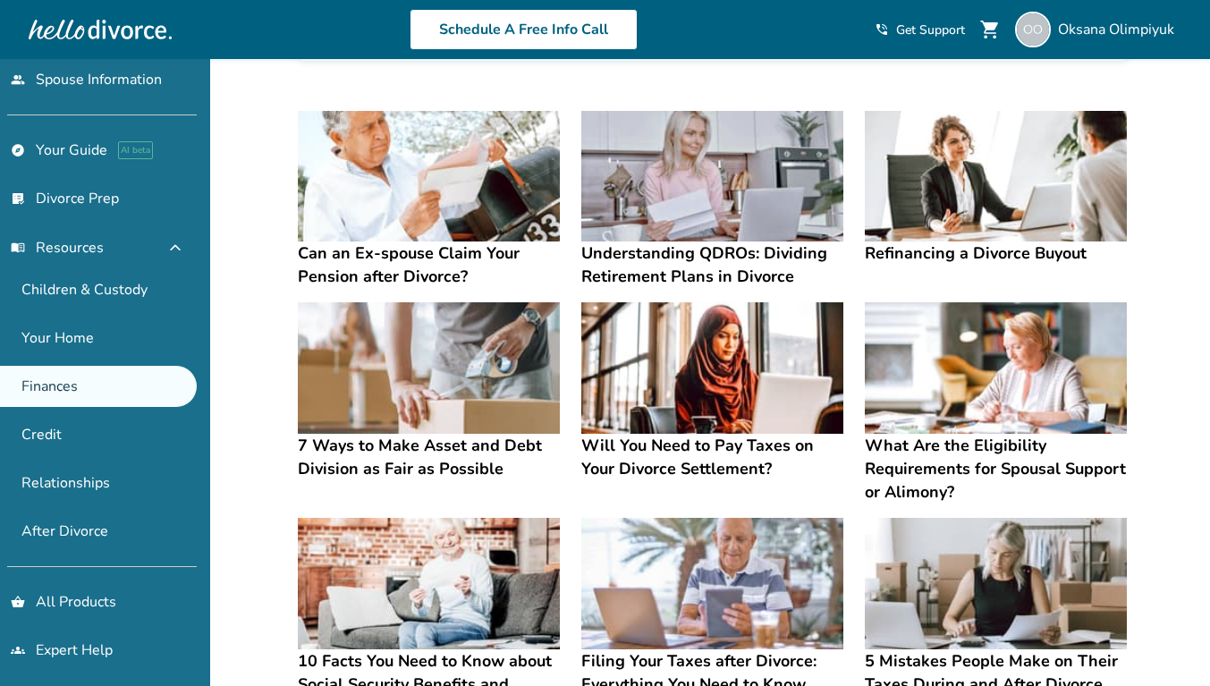
scroll to position [324, 0]
click at [48, 419] on link "Credit" at bounding box center [98, 434] width 197 height 41
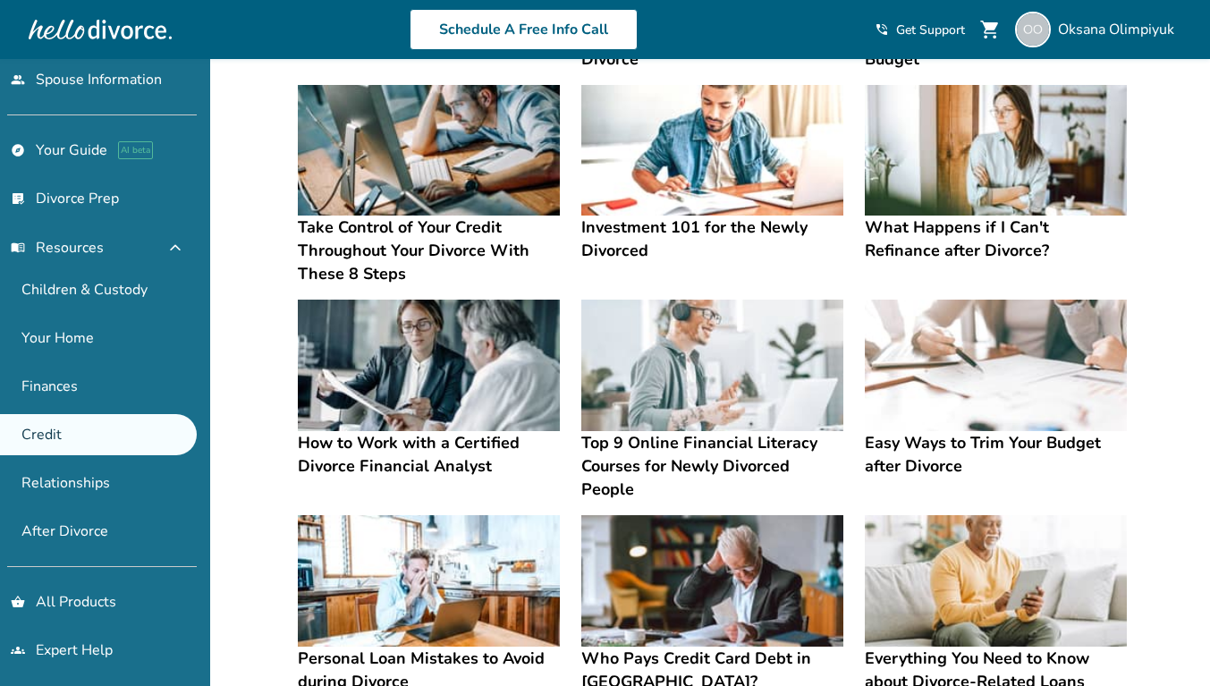
scroll to position [466, 0]
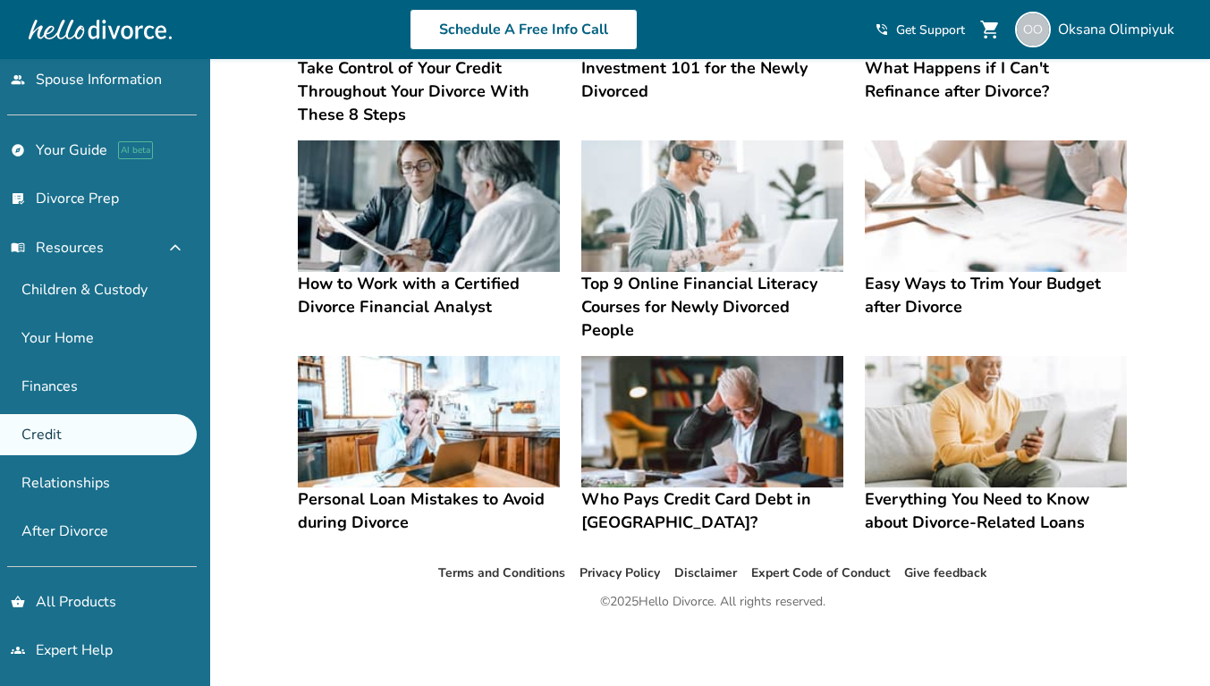
click at [96, 485] on link "Relationships" at bounding box center [98, 482] width 197 height 41
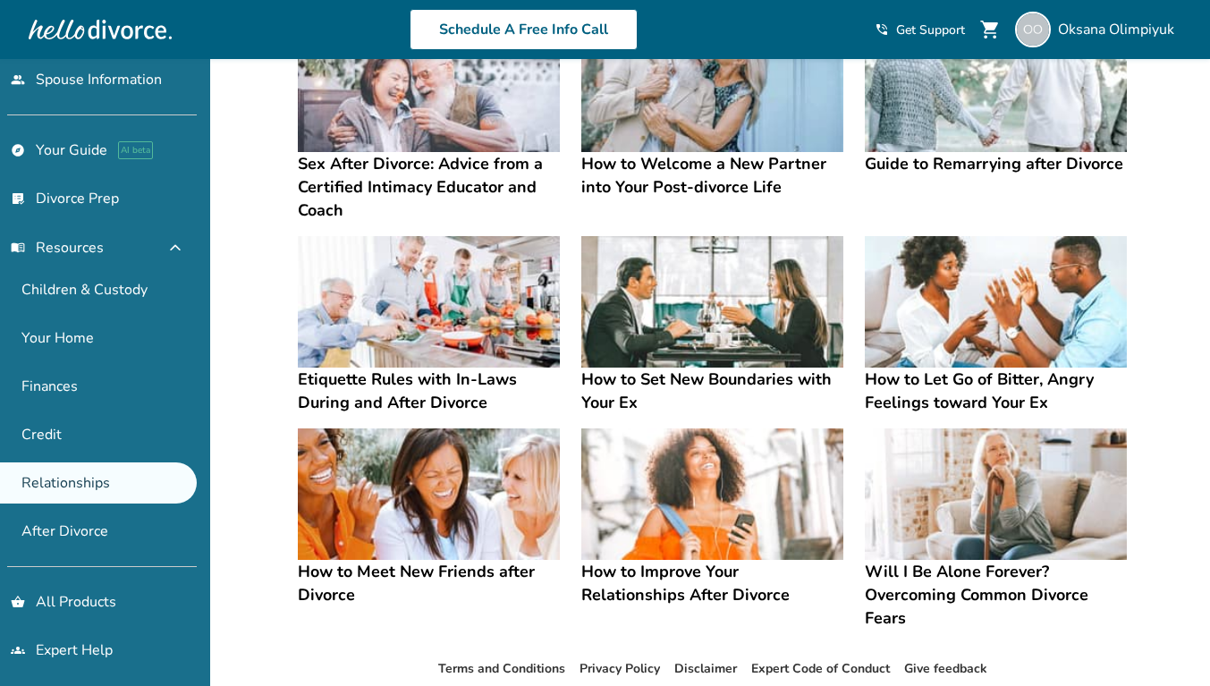
scroll to position [466, 0]
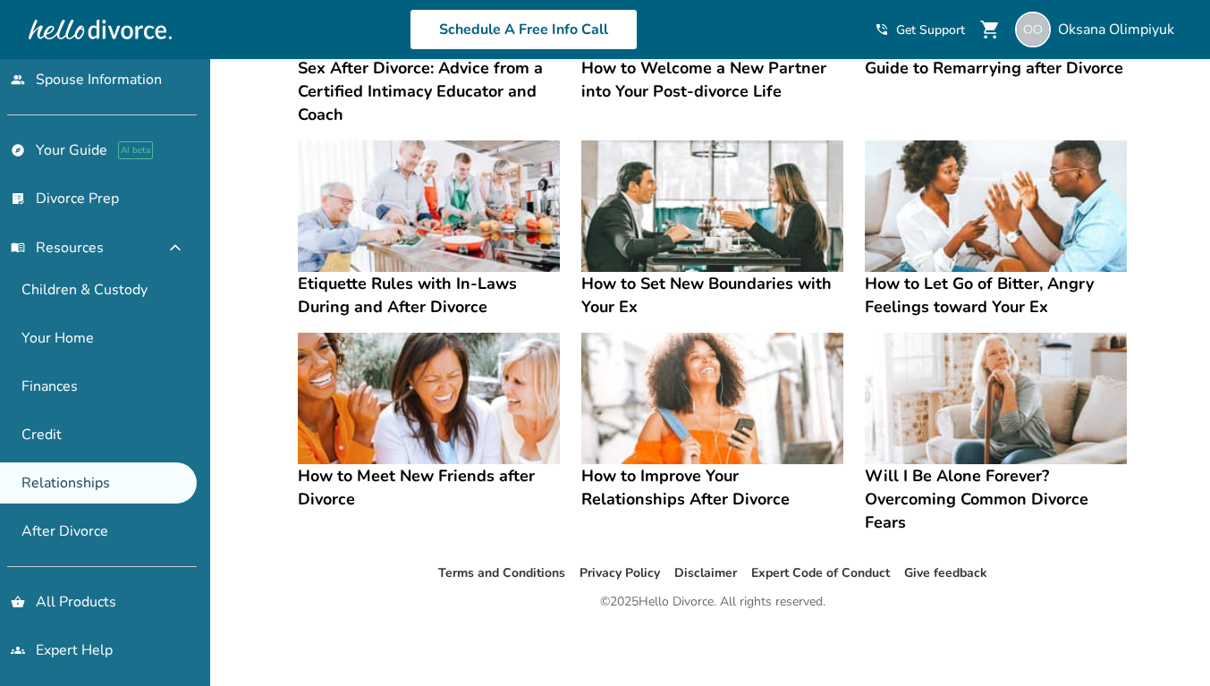
drag, startPoint x: 561, startPoint y: 527, endPoint x: 1165, endPoint y: 397, distance: 618.2
click at [1165, 397] on div "Added to cart Navigating new relationships These resources will help you set he…" at bounding box center [605, 140] width 1210 height 1094
click at [70, 539] on link "After Divorce" at bounding box center [98, 531] width 197 height 41
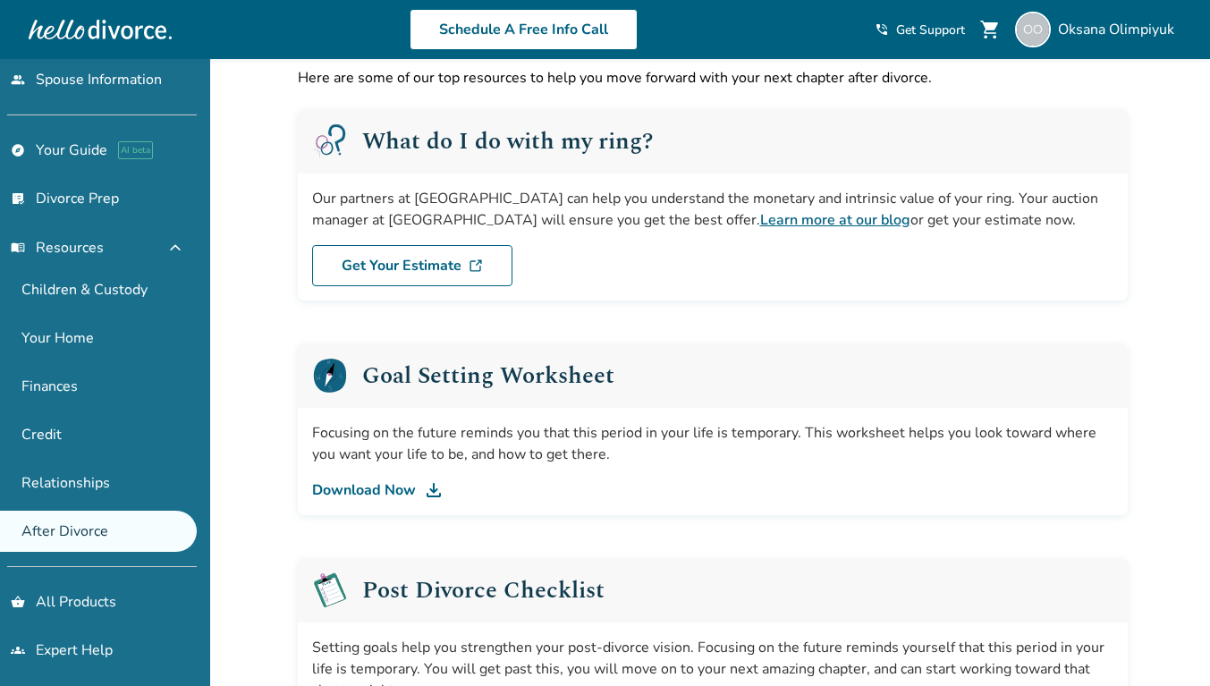
scroll to position [65, 0]
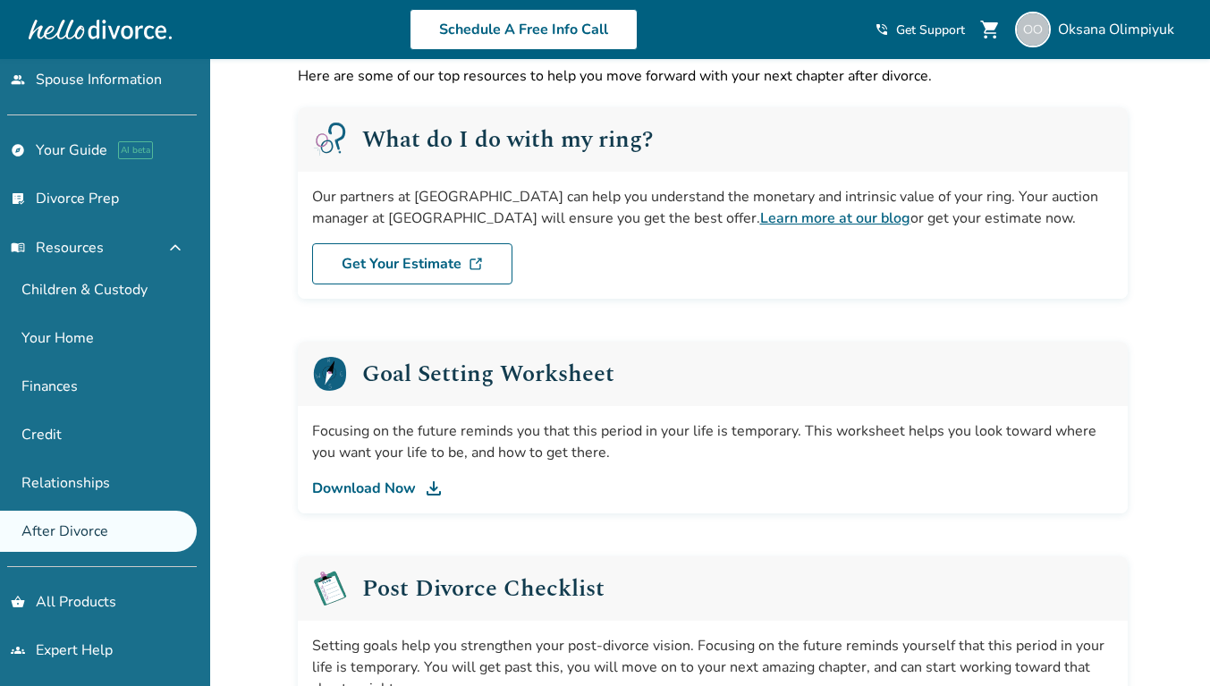
click at [409, 486] on link "Download Now" at bounding box center [712, 487] width 801 height 21
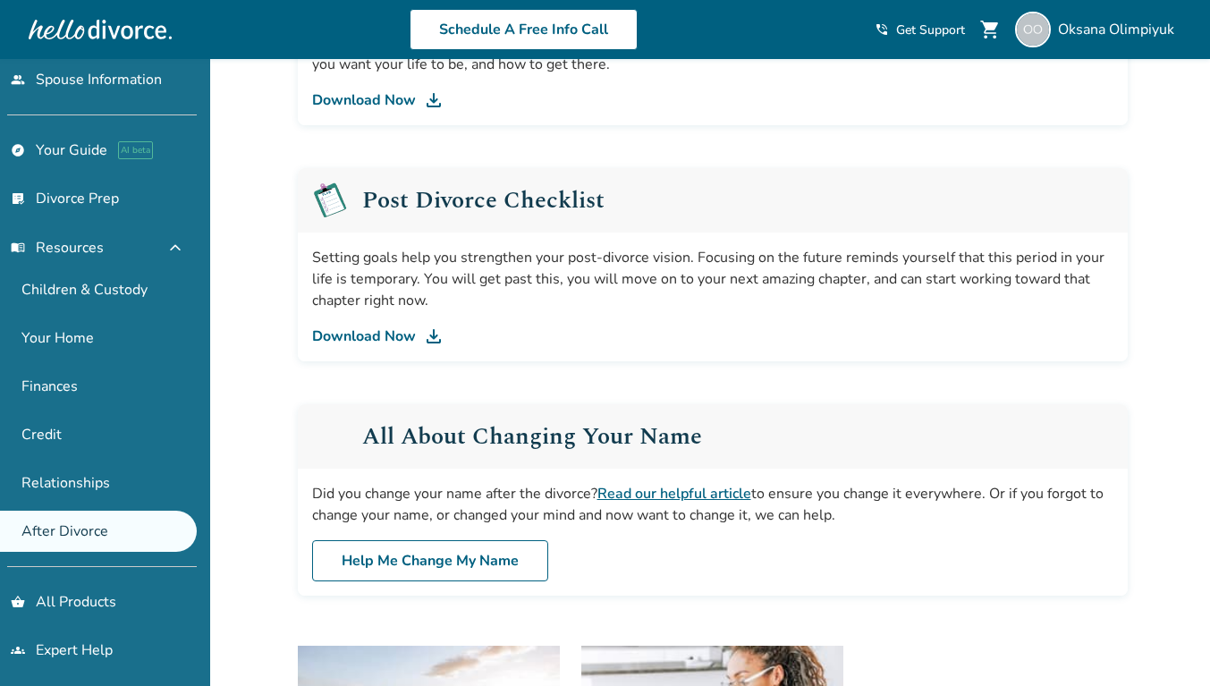
scroll to position [456, 0]
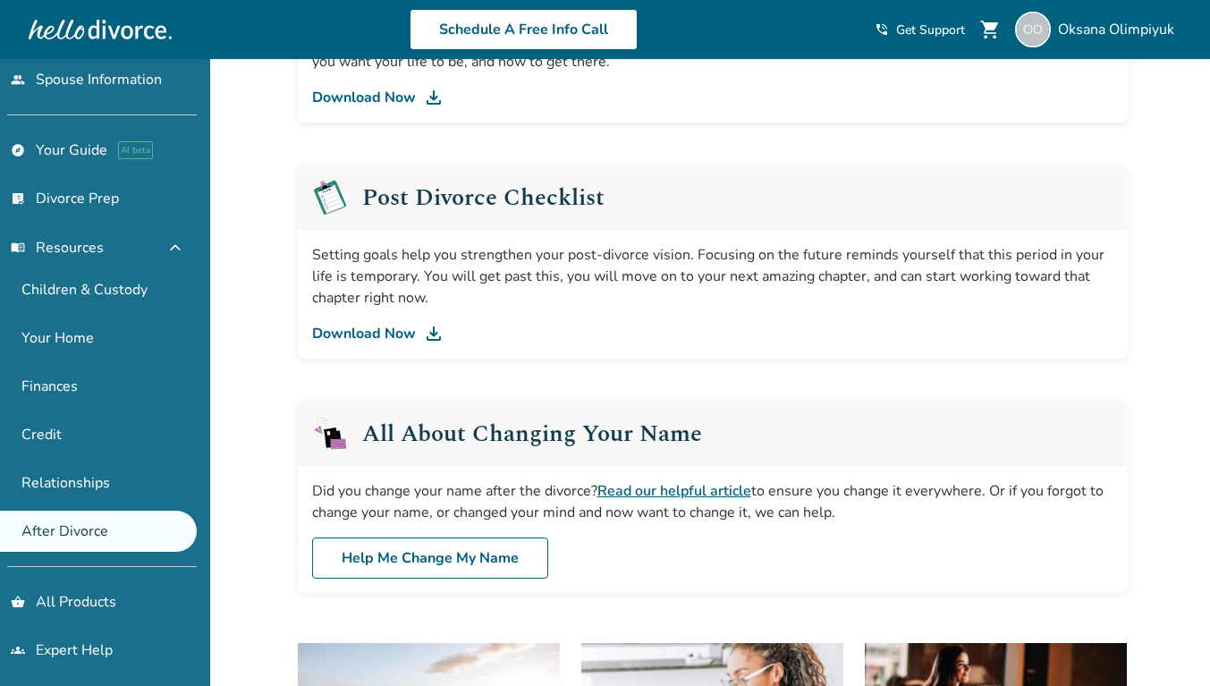
click at [393, 338] on link "Download Now" at bounding box center [712, 333] width 801 height 21
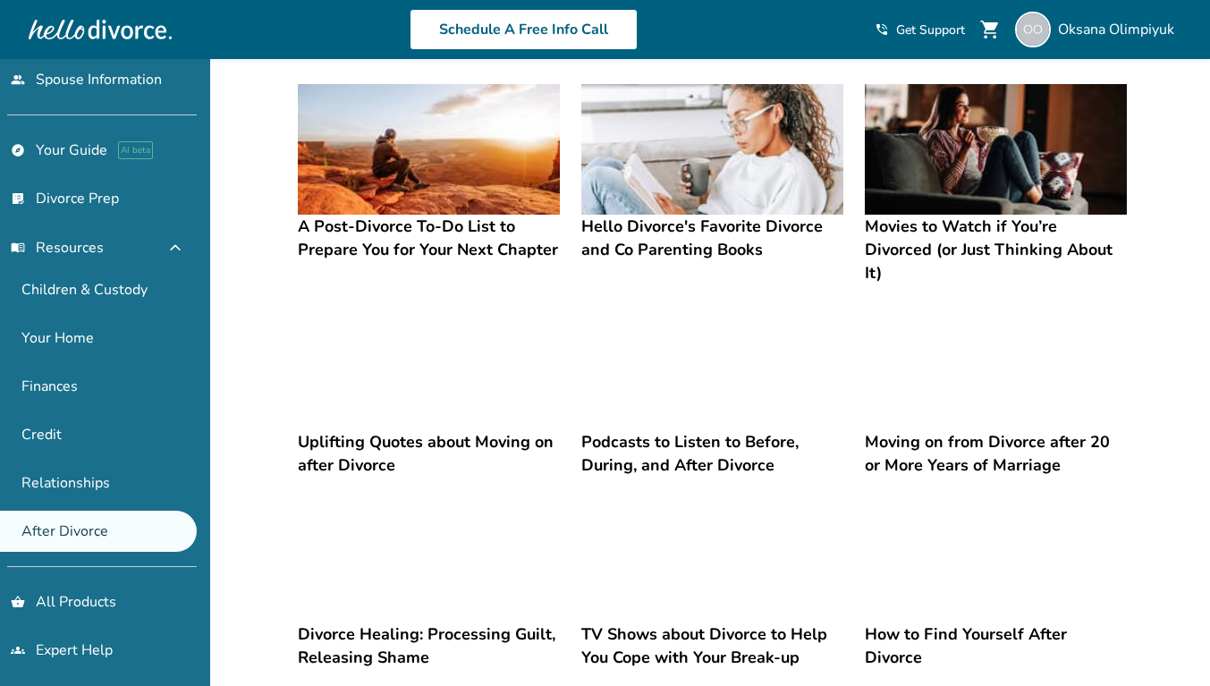
scroll to position [1014, 0]
